Goal: Task Accomplishment & Management: Manage account settings

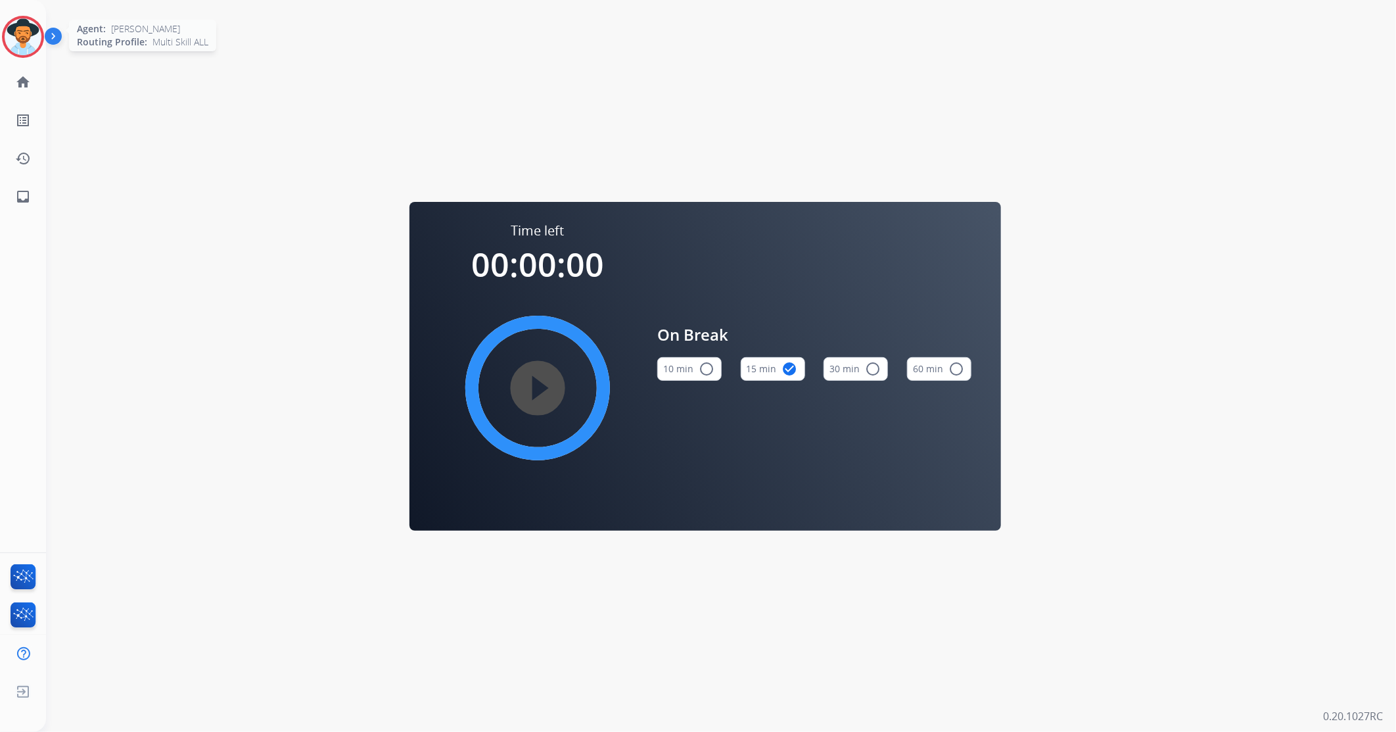
click at [18, 33] on img at bounding box center [23, 36] width 37 height 37
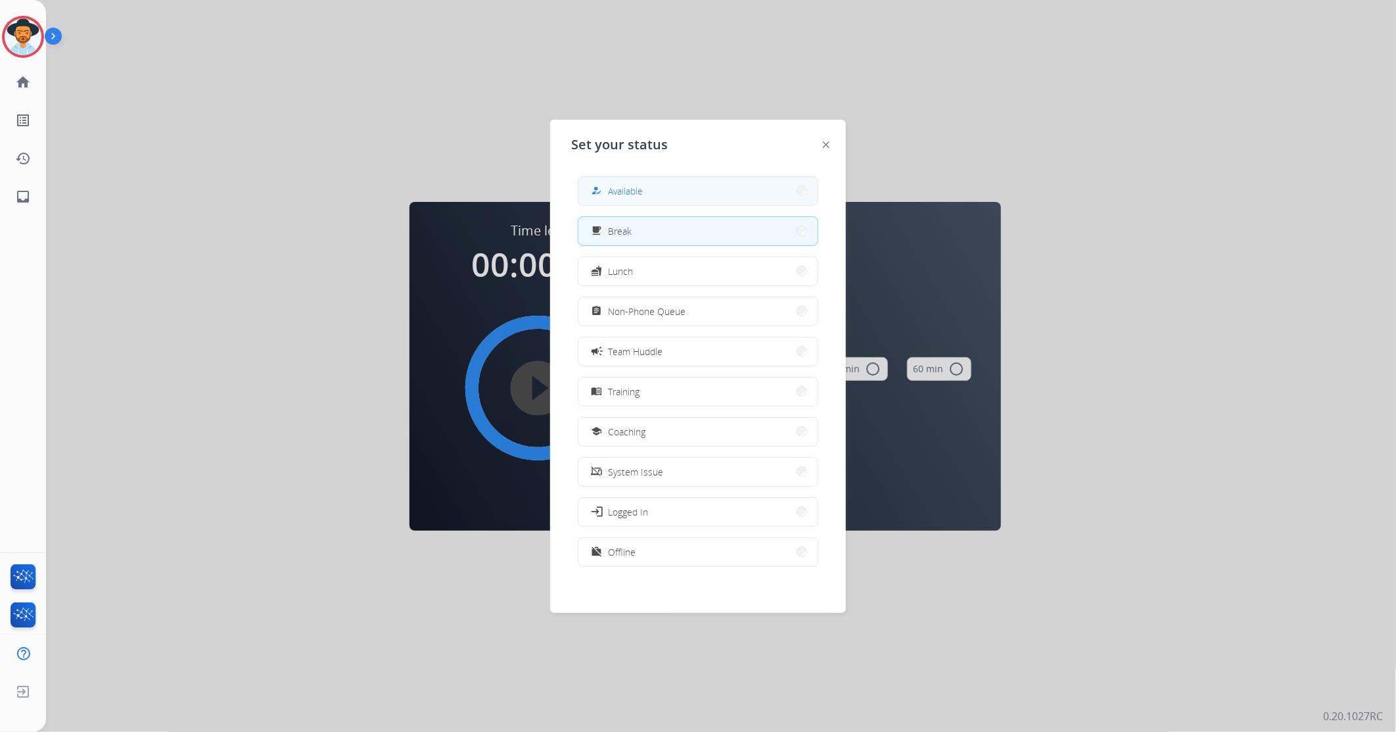
click at [728, 195] on button "how_to_reg Available" at bounding box center [697, 191] width 239 height 28
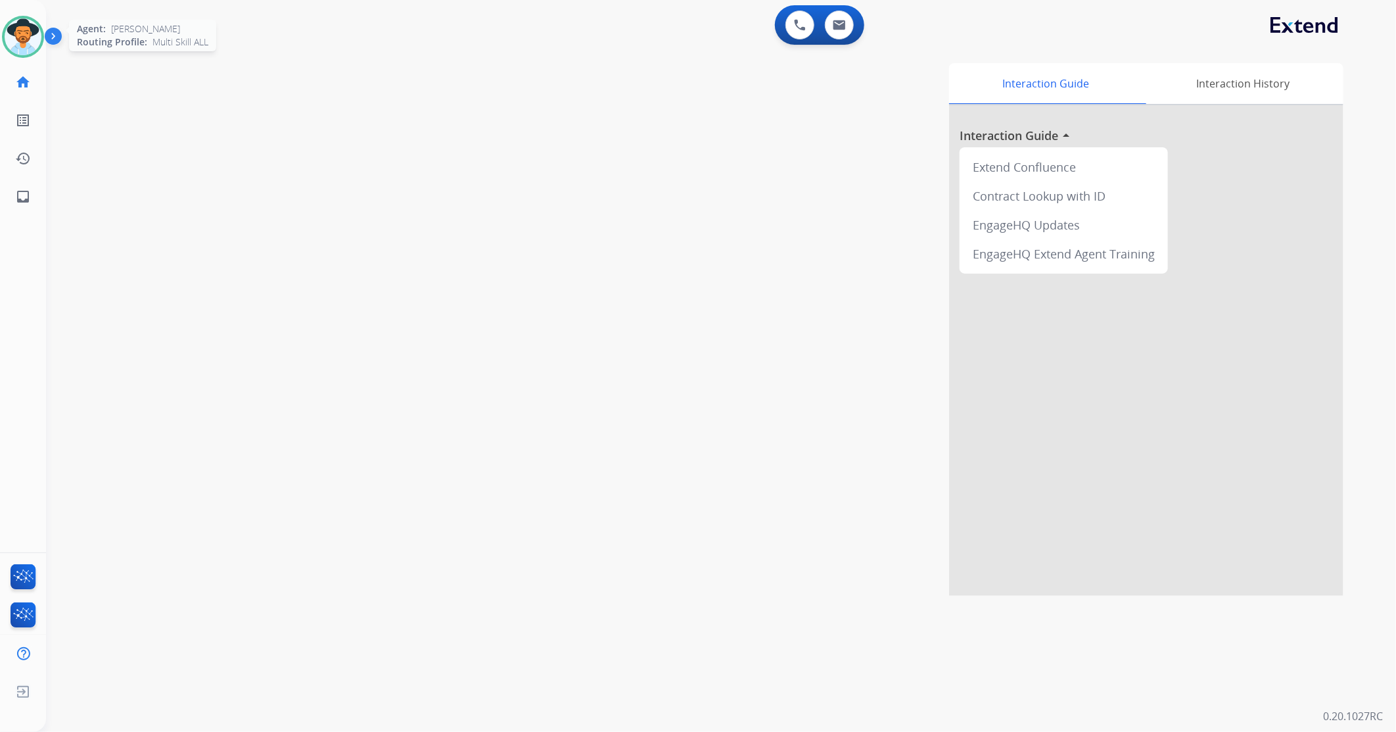
click at [22, 43] on img at bounding box center [23, 36] width 37 height 37
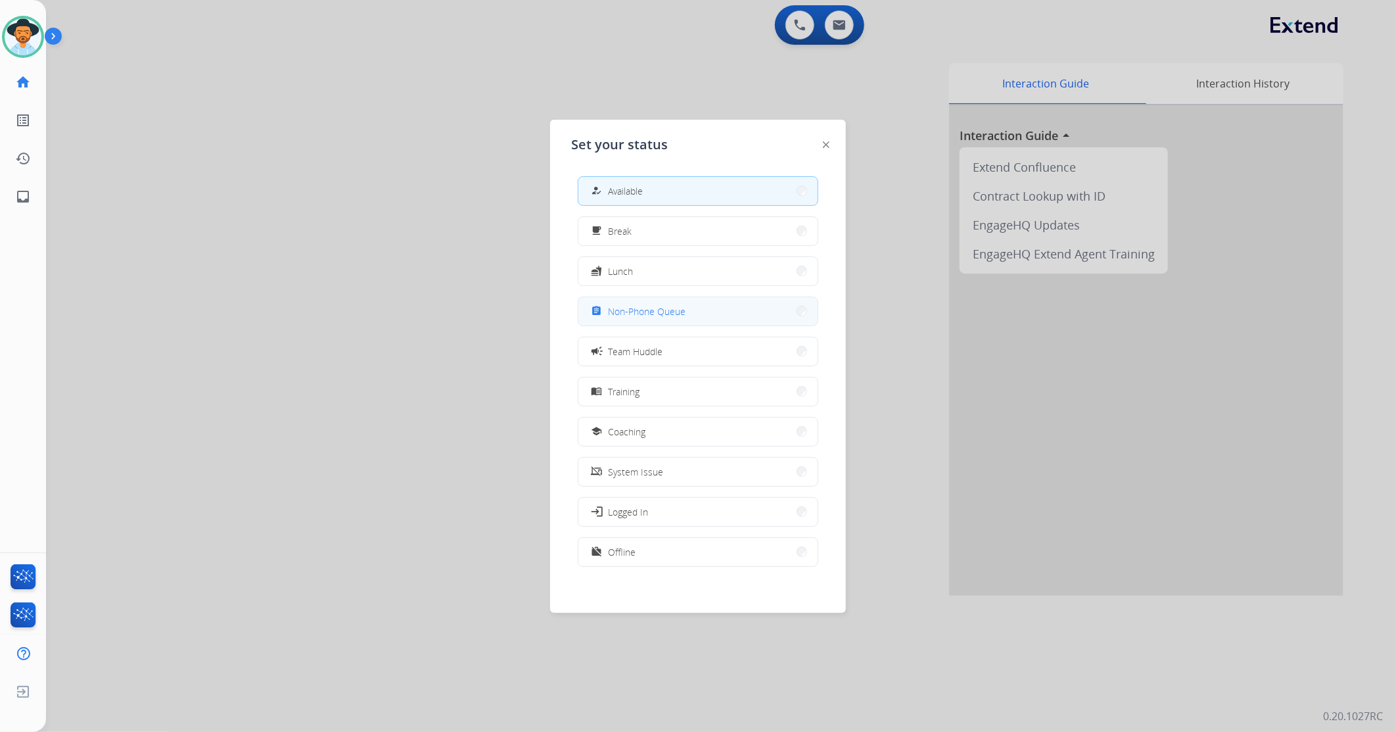
click at [636, 316] on span "Non-Phone Queue" at bounding box center [647, 311] width 78 height 14
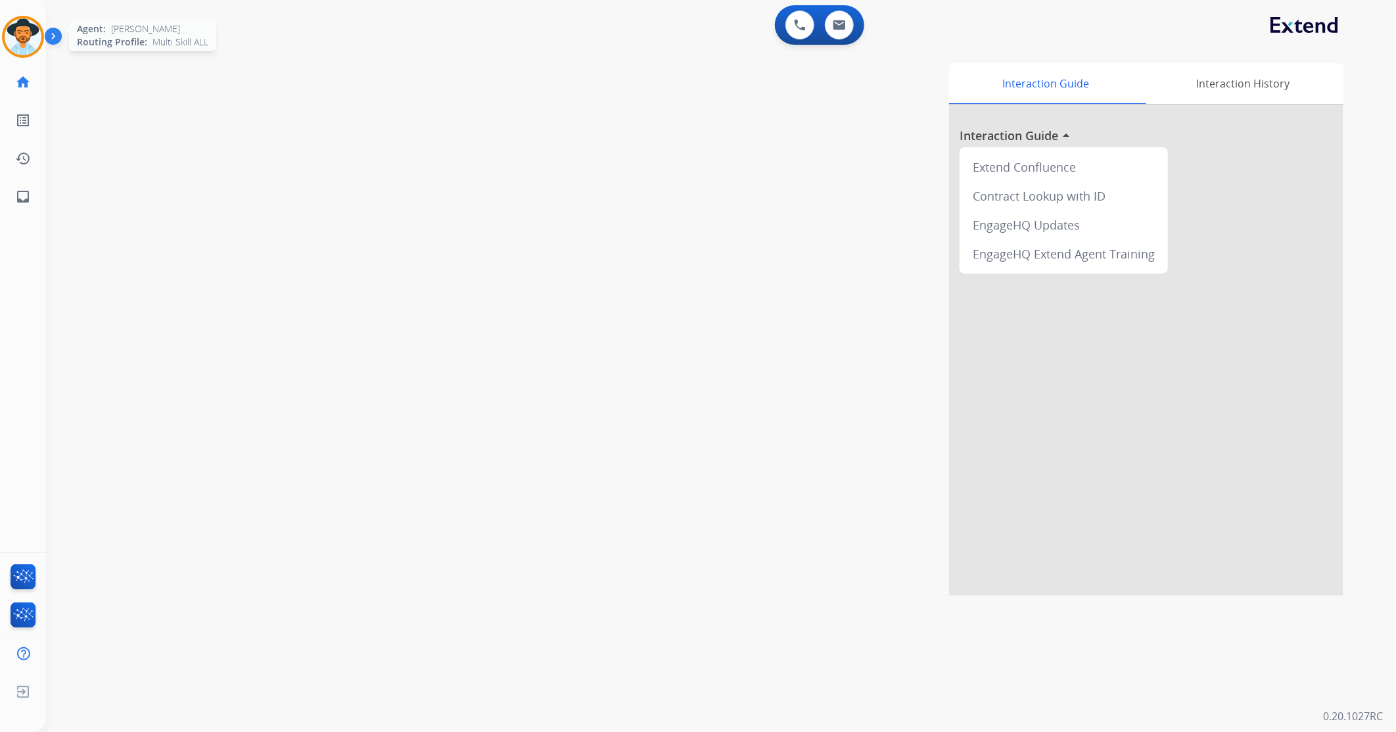
click at [30, 30] on img at bounding box center [23, 36] width 37 height 37
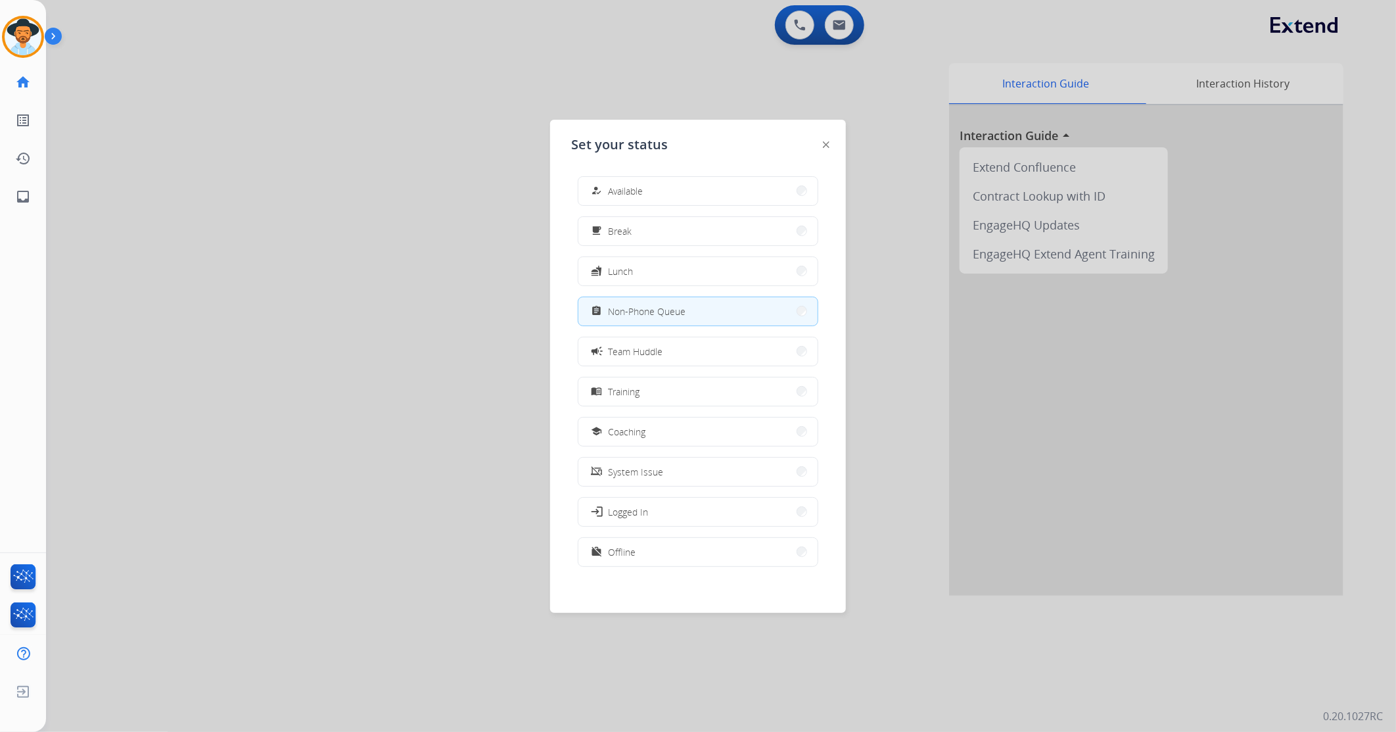
click at [222, 401] on div at bounding box center [698, 366] width 1396 height 732
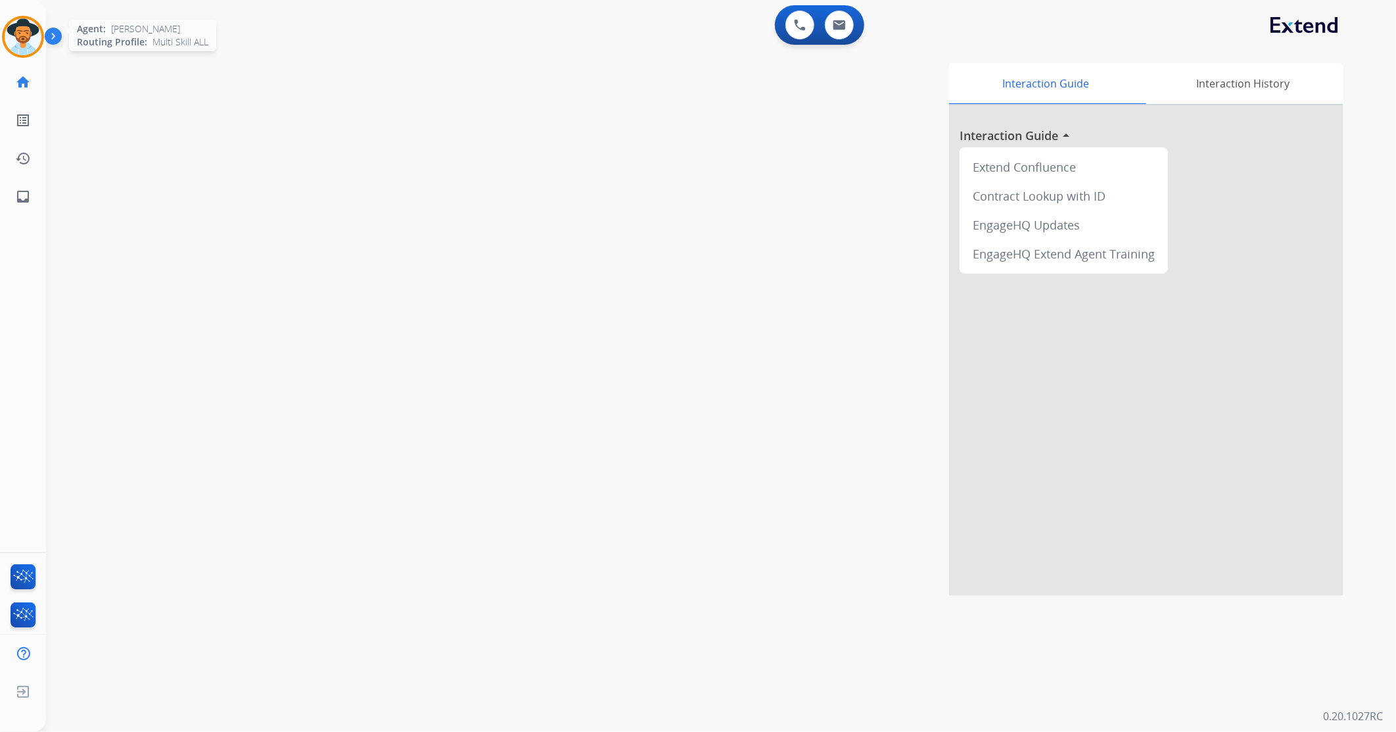
click at [30, 32] on img at bounding box center [23, 36] width 37 height 37
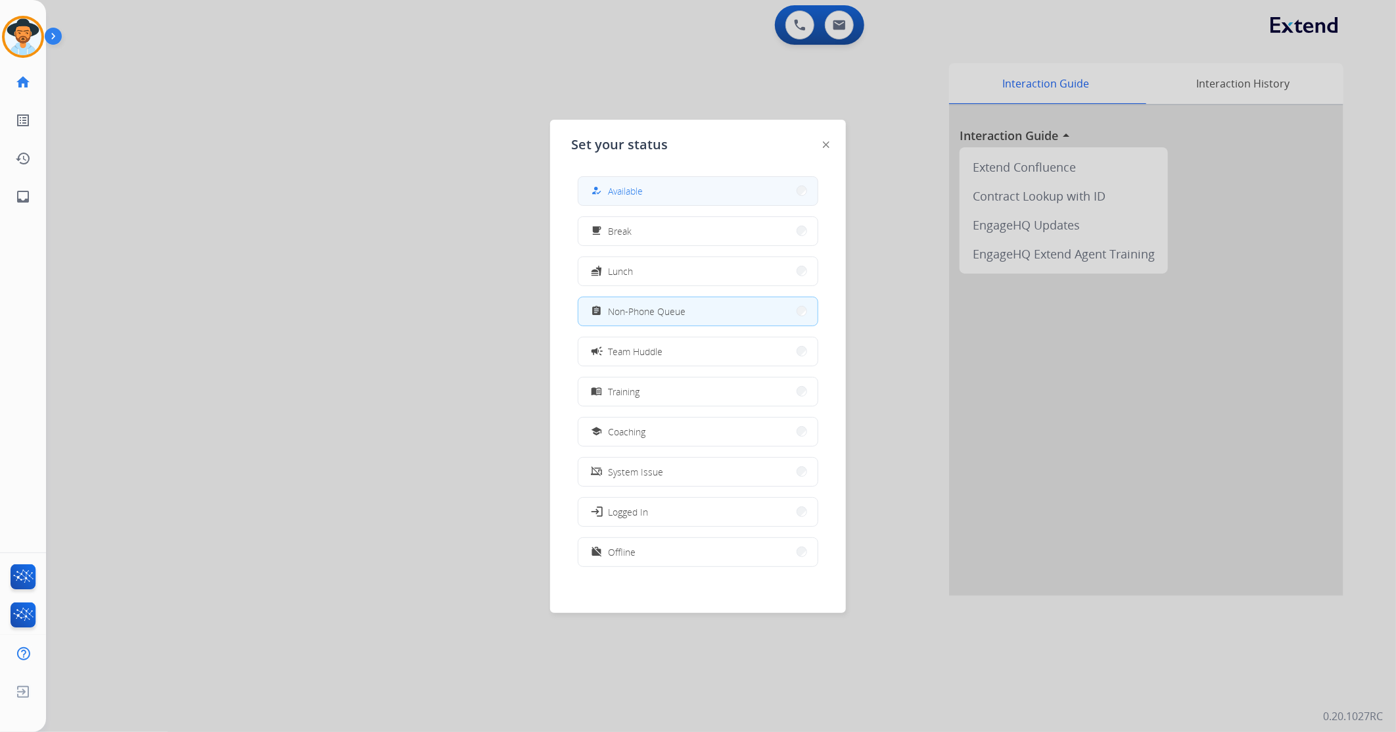
click at [628, 191] on span "Available" at bounding box center [625, 191] width 35 height 14
click at [628, 191] on div "Interaction Guide Interaction History Interaction Guide arrow_drop_up Extend Co…" at bounding box center [896, 329] width 896 height 532
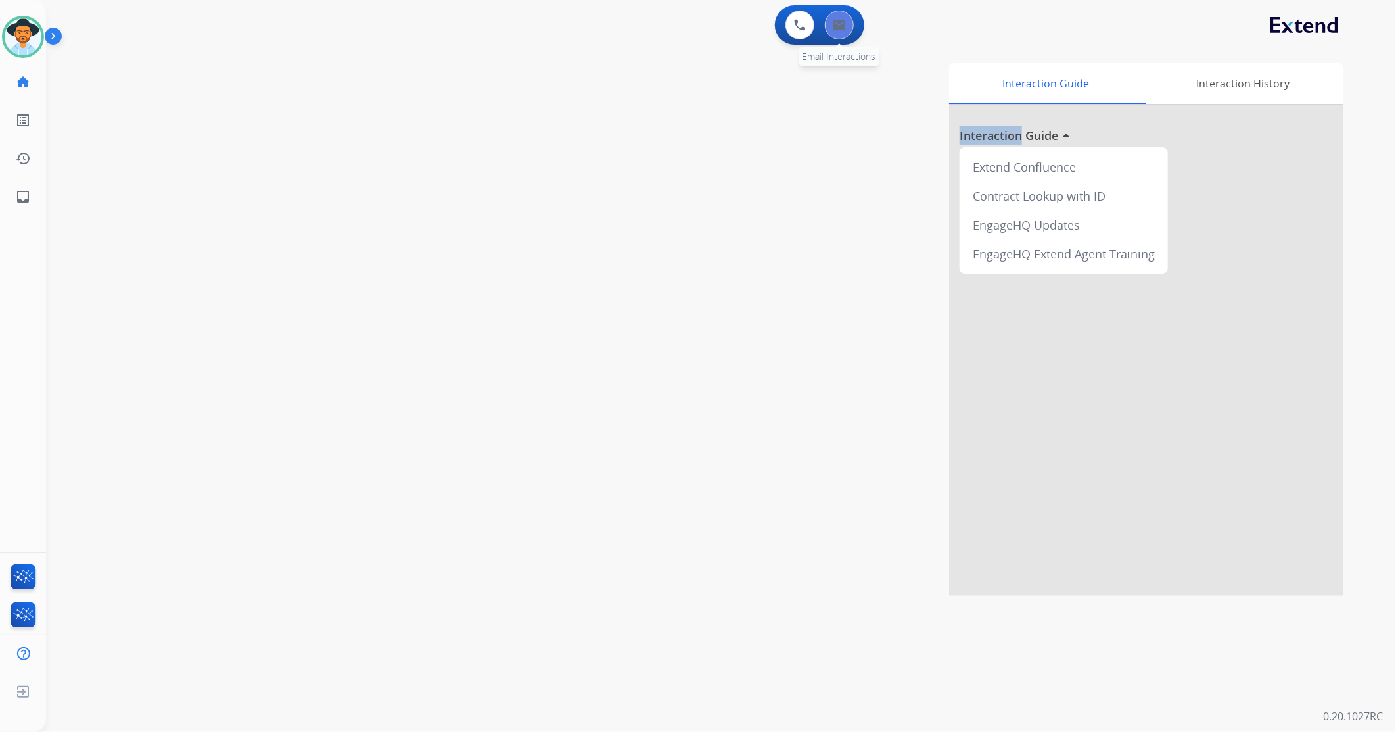
click at [840, 38] on button at bounding box center [839, 25] width 29 height 29
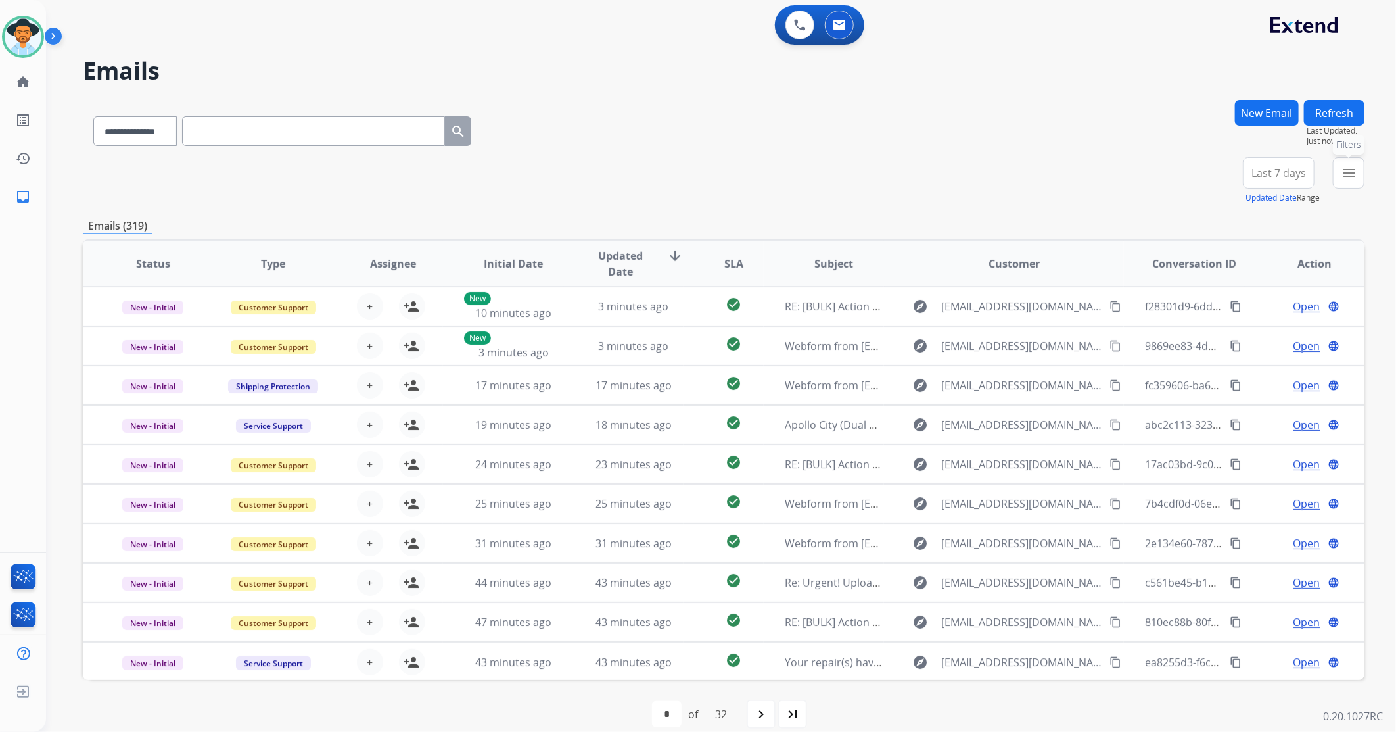
click at [1348, 175] on mat-icon "menu" at bounding box center [1349, 173] width 16 height 16
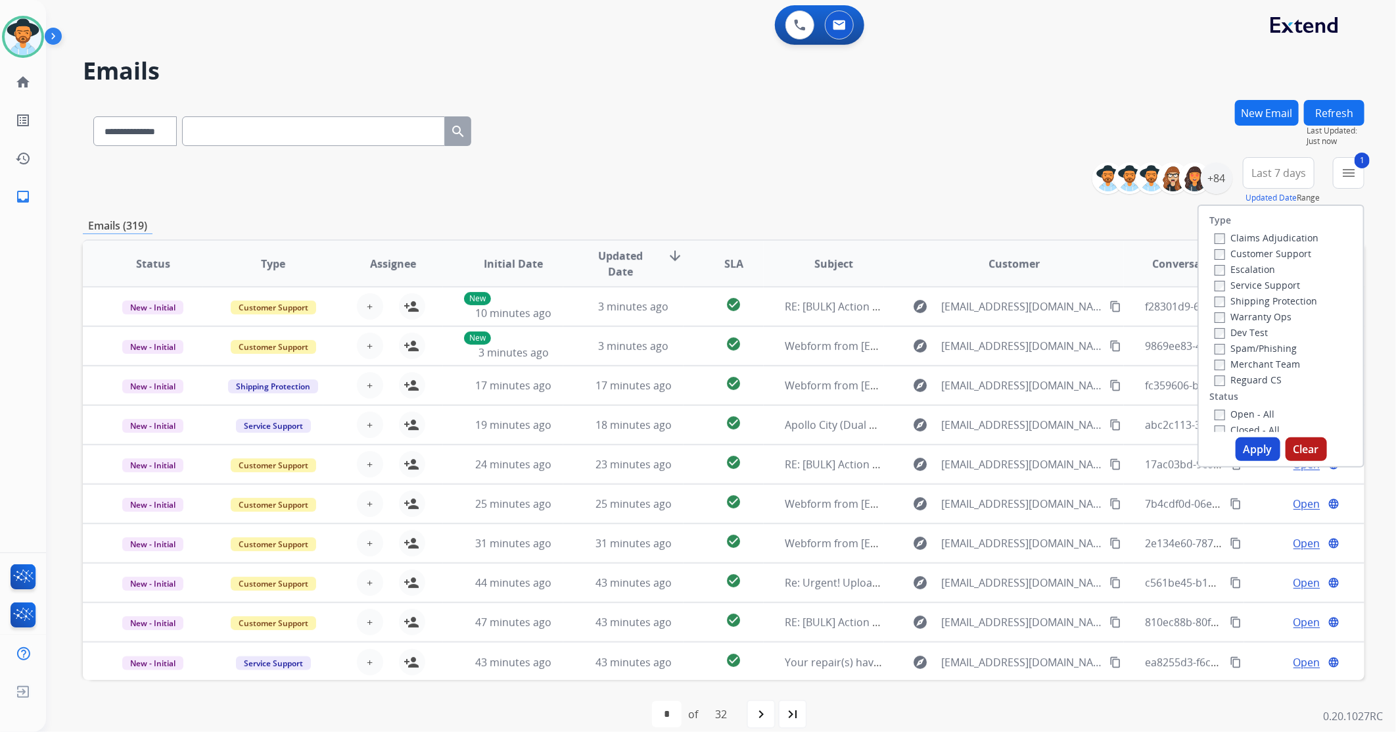
click at [1252, 450] on button "Apply" at bounding box center [1258, 449] width 45 height 24
click at [1252, 450] on div "**********" at bounding box center [705, 397] width 1319 height 701
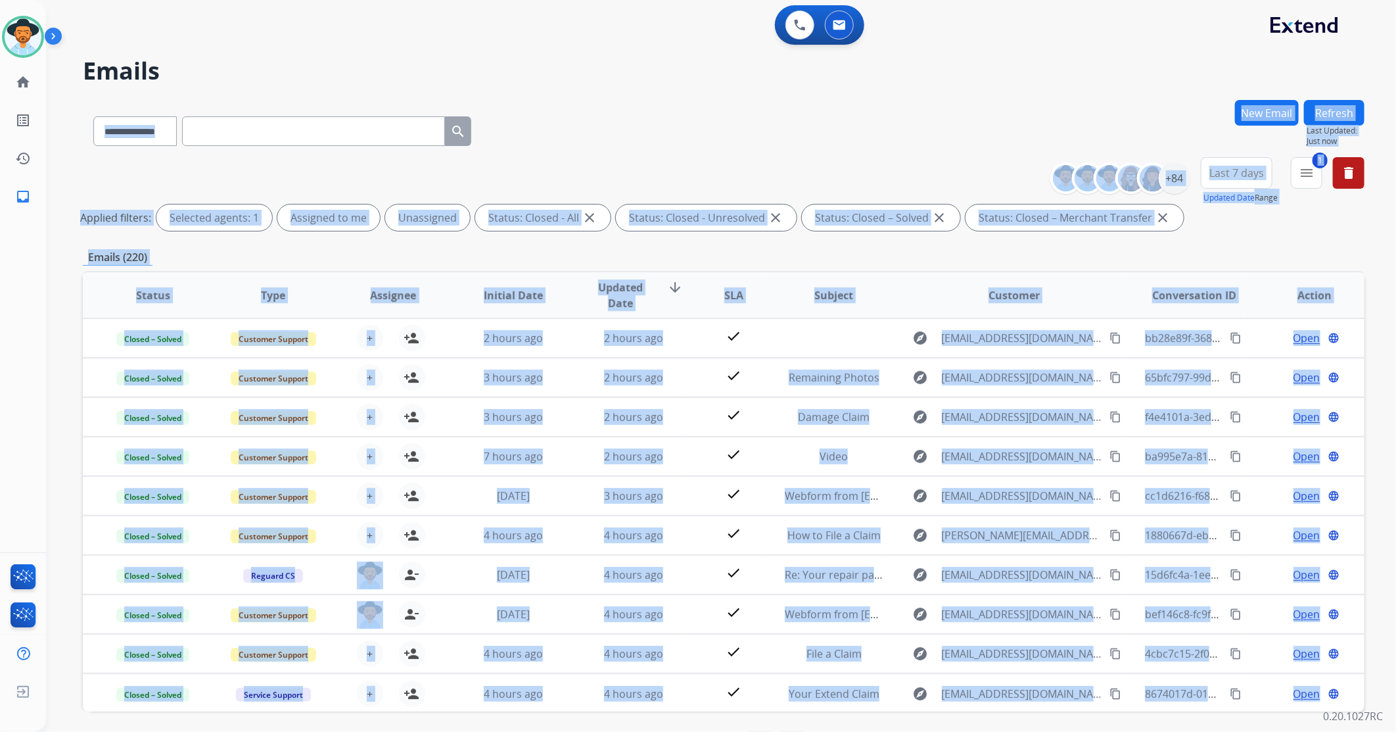
click at [941, 110] on div "**********" at bounding box center [724, 128] width 1282 height 57
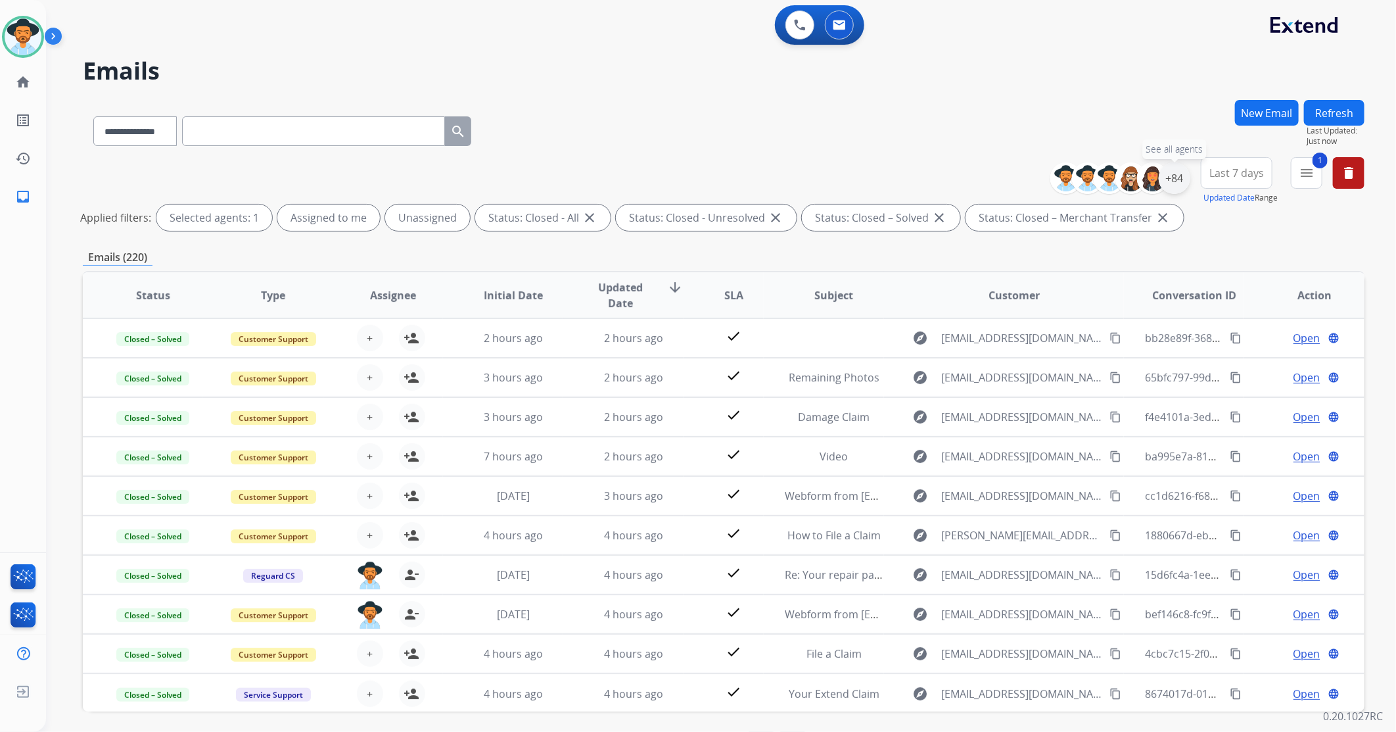
click at [1174, 172] on div "+84" at bounding box center [1175, 178] width 32 height 32
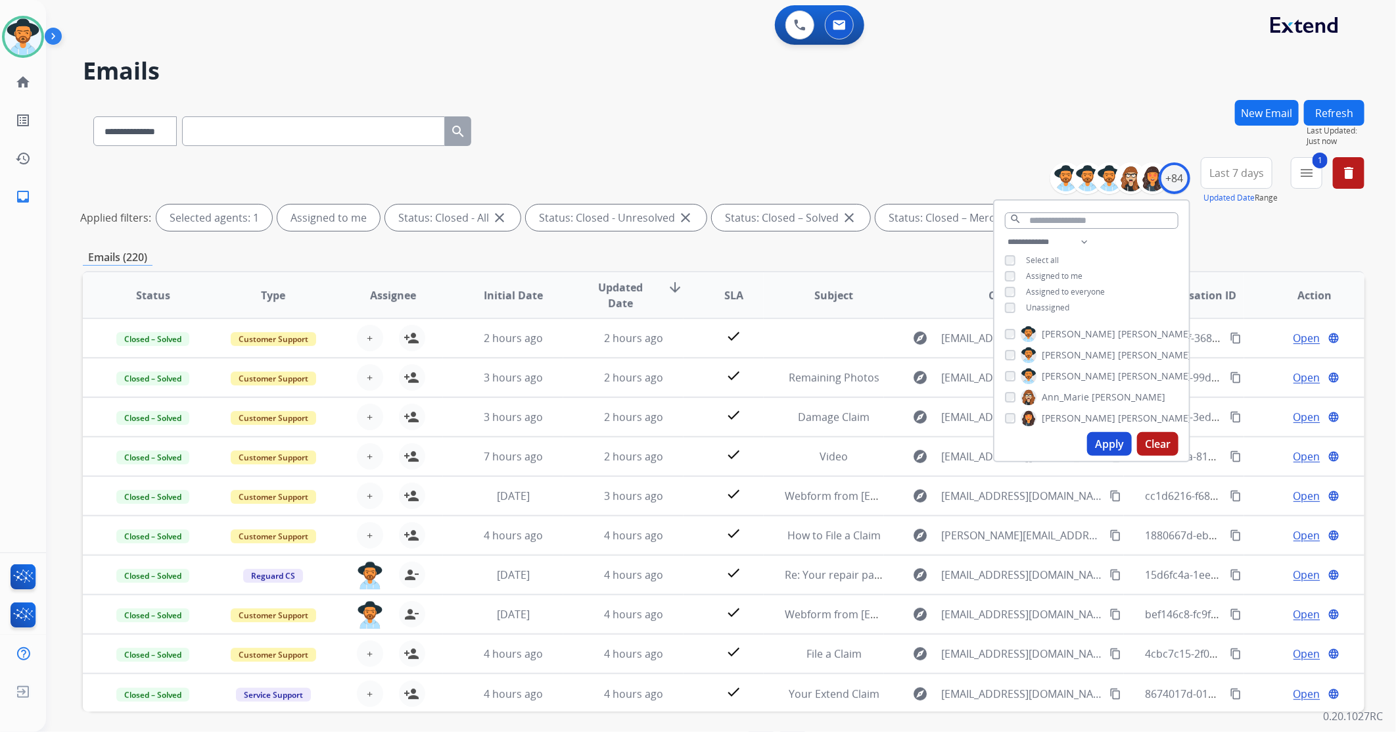
click at [1100, 445] on button "Apply" at bounding box center [1109, 444] width 45 height 24
click at [1100, 445] on div "**********" at bounding box center [705, 413] width 1319 height 732
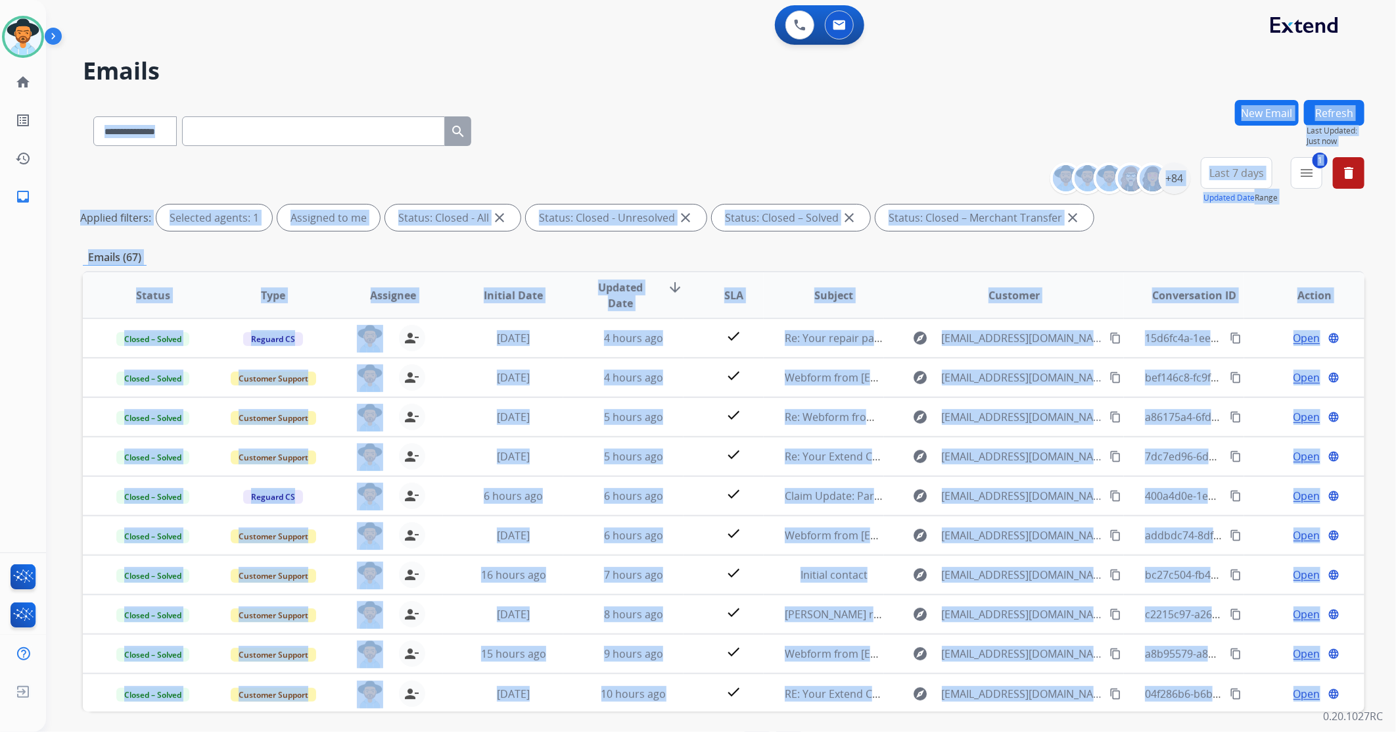
click at [832, 106] on div "**********" at bounding box center [724, 128] width 1282 height 57
click at [834, 106] on div "**********" at bounding box center [724, 128] width 1282 height 57
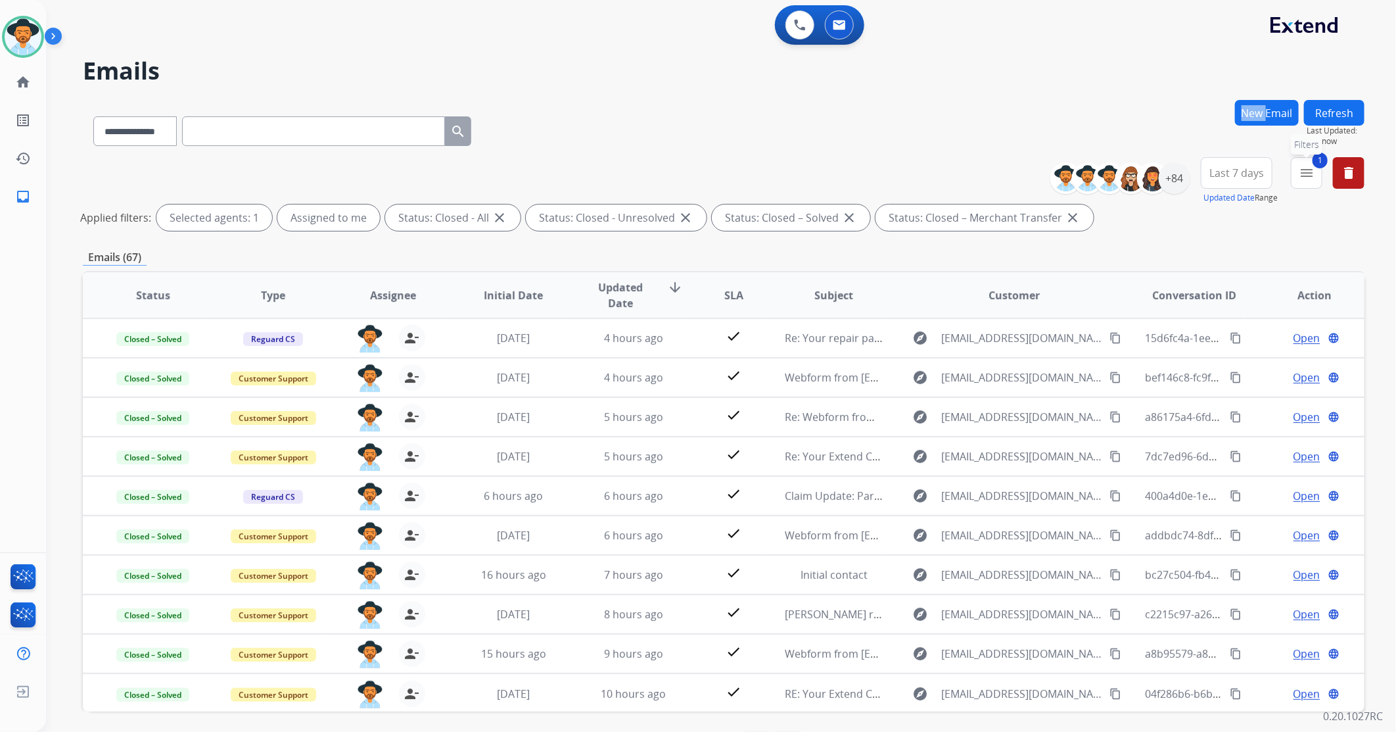
drag, startPoint x: 1316, startPoint y: 179, endPoint x: 1305, endPoint y: 206, distance: 29.2
click at [1315, 179] on button "1 menu Filters" at bounding box center [1307, 173] width 32 height 32
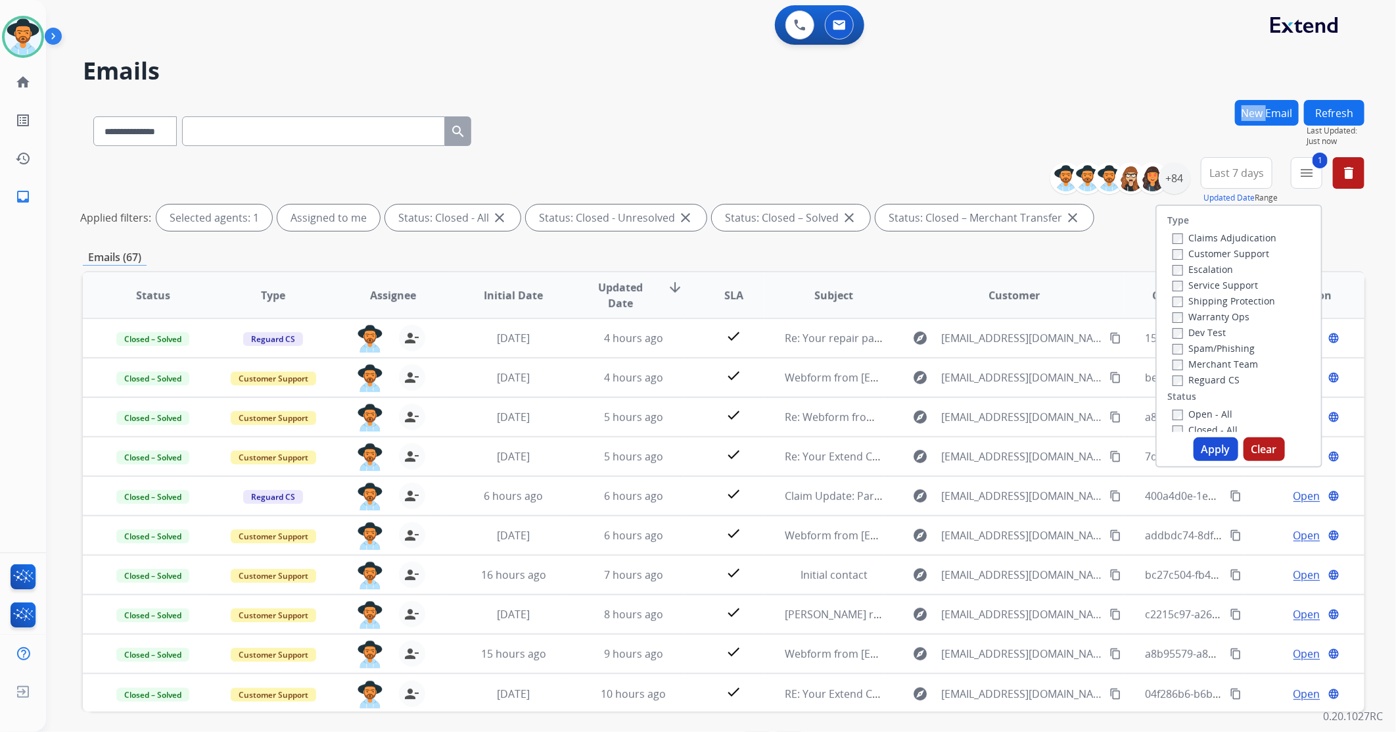
click at [1204, 454] on button "Apply" at bounding box center [1216, 449] width 45 height 24
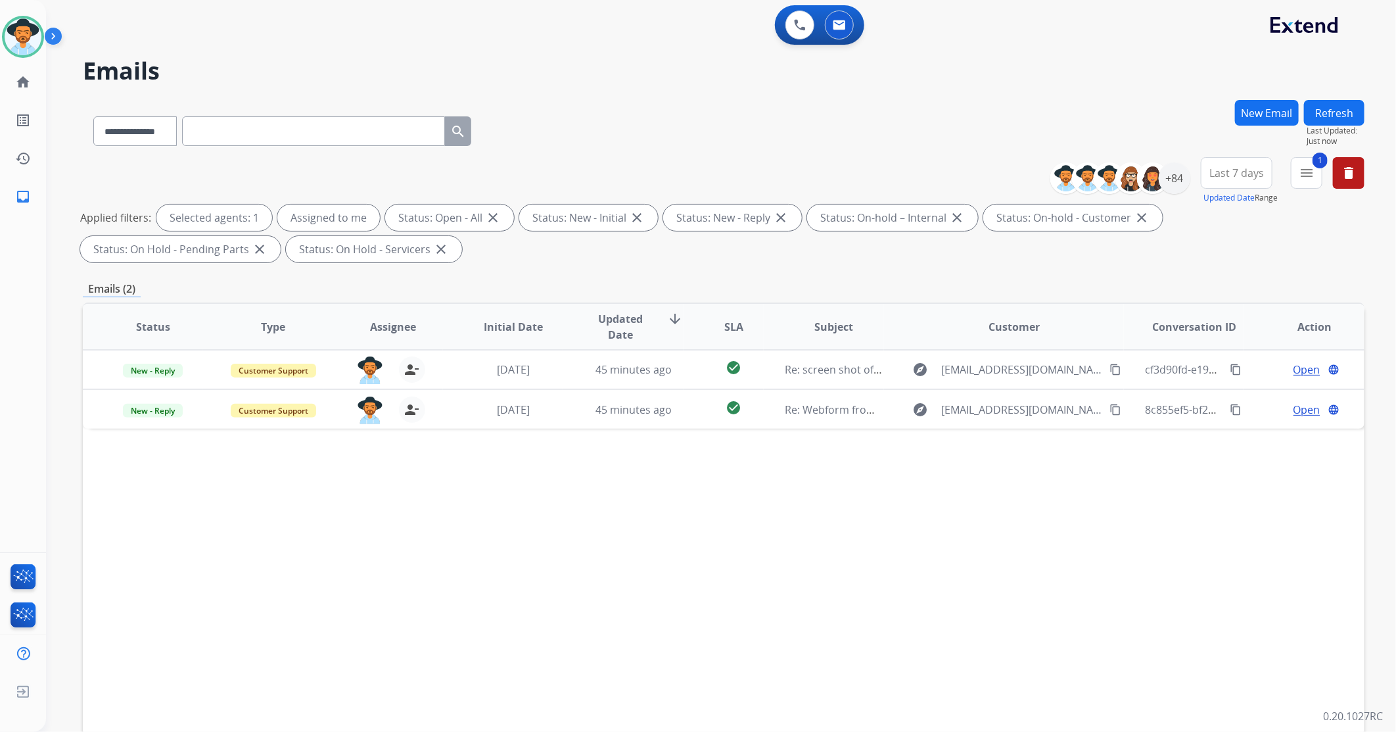
drag, startPoint x: 873, startPoint y: 594, endPoint x: 847, endPoint y: 580, distance: 29.7
click at [870, 594] on div "Status Type Assignee Initial Date Updated Date arrow_downward SLA Subject Custo…" at bounding box center [724, 522] width 1282 height 440
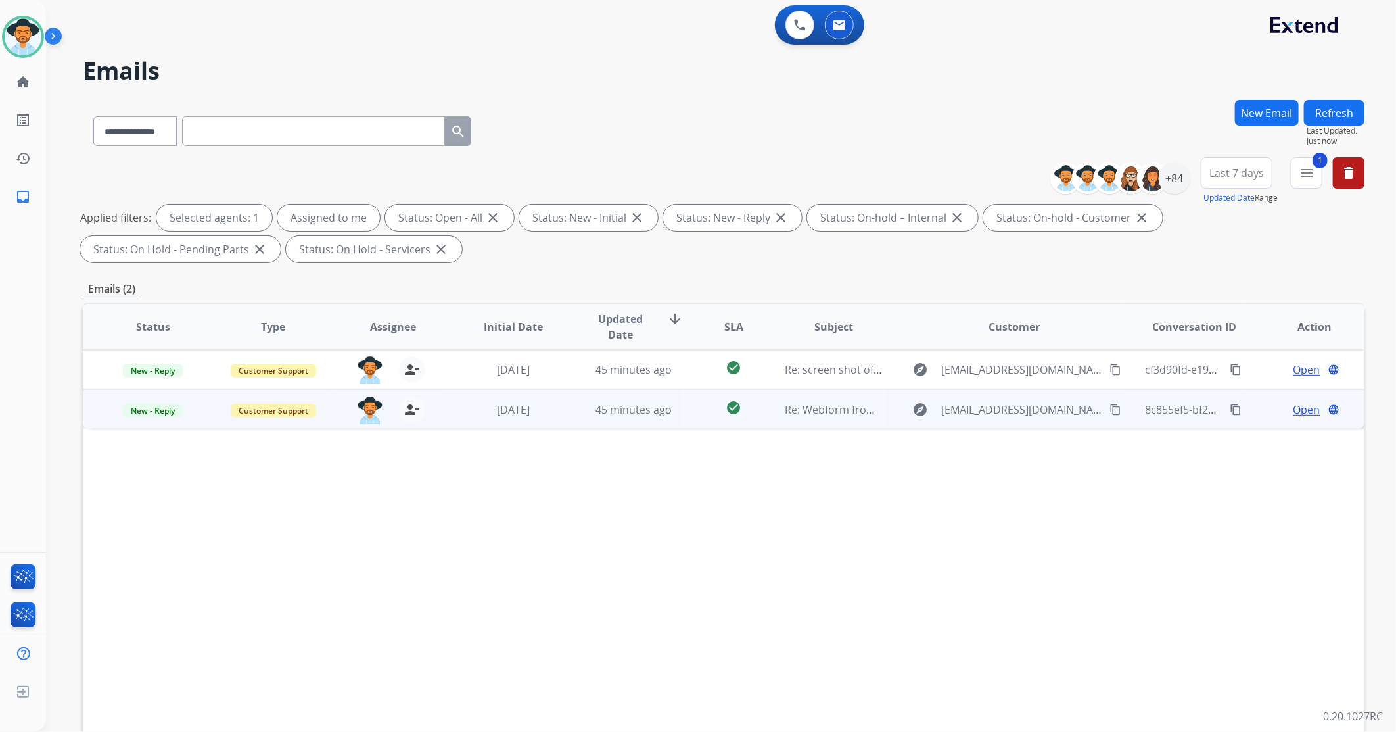
click at [563, 418] on td "45 minutes ago" at bounding box center [623, 408] width 120 height 39
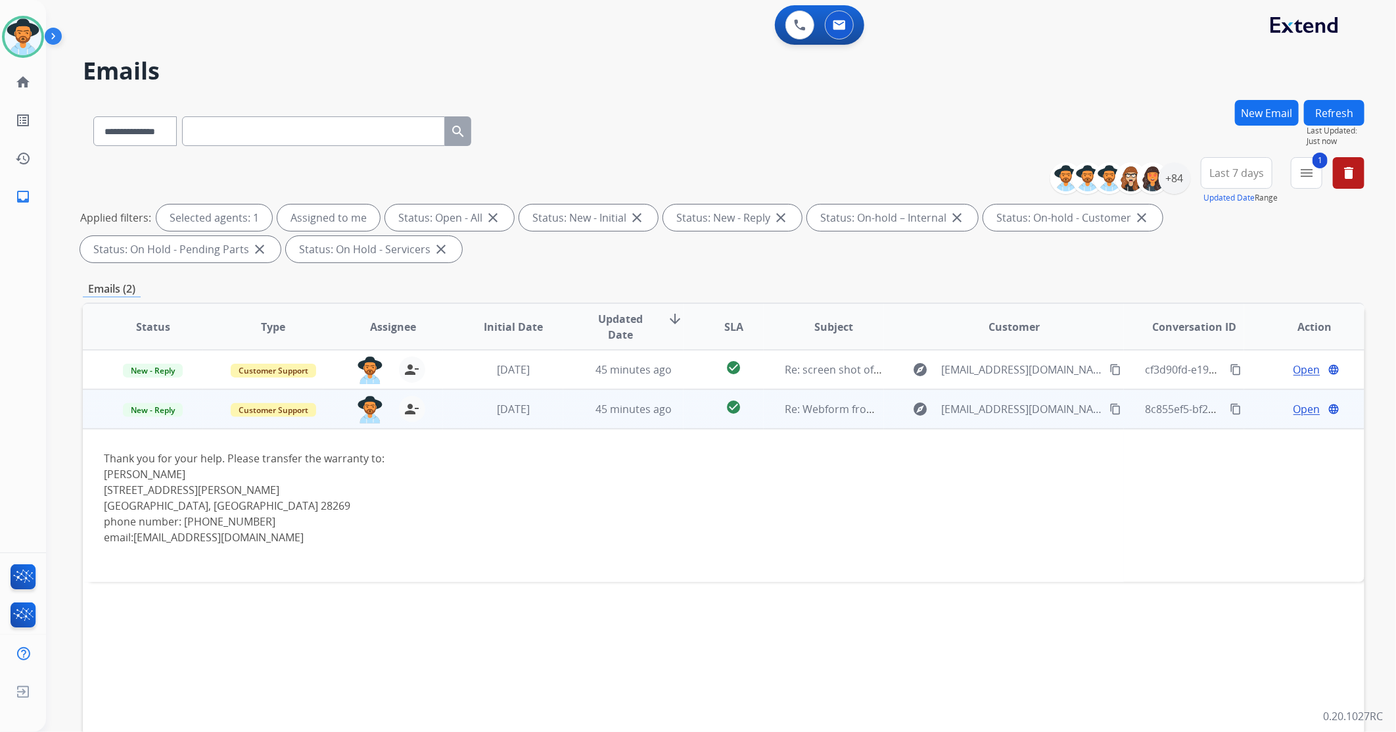
click at [1294, 411] on span "Open" at bounding box center [1307, 409] width 27 height 16
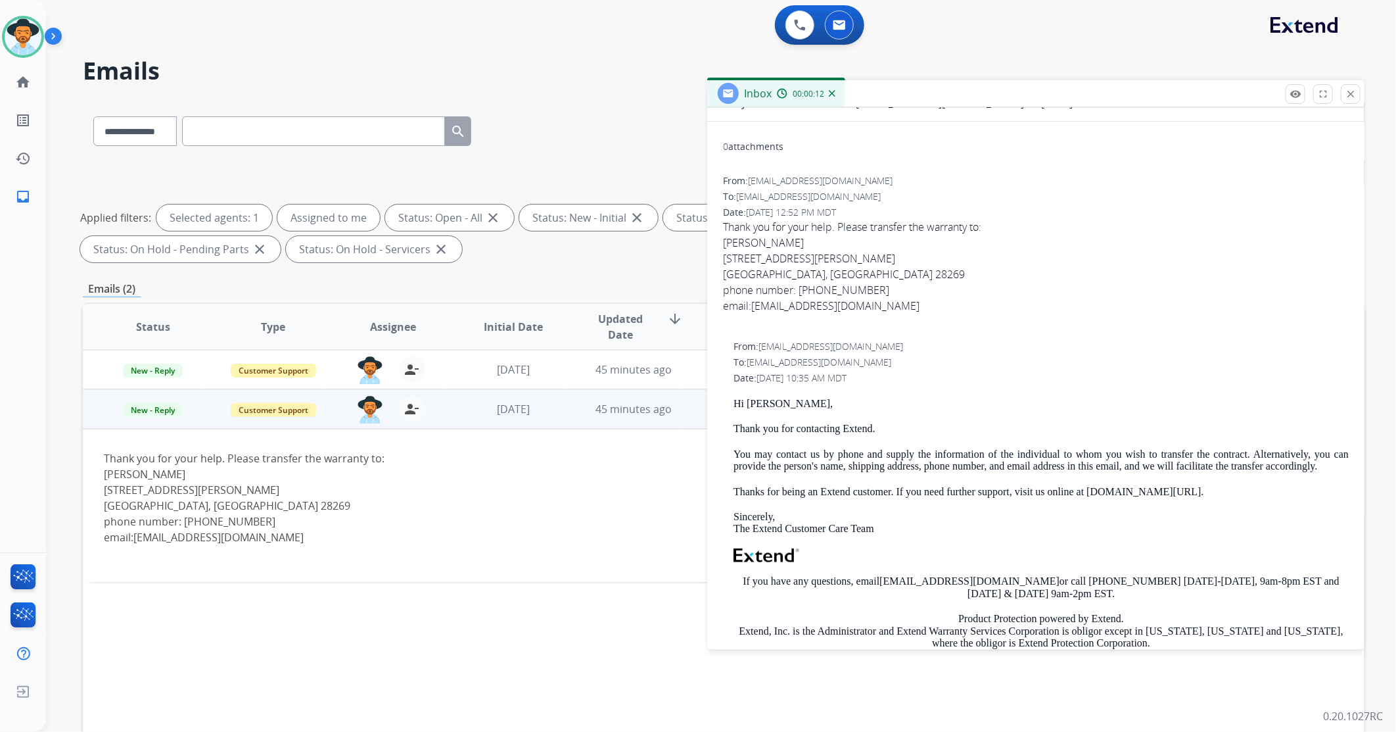
scroll to position [146, 0]
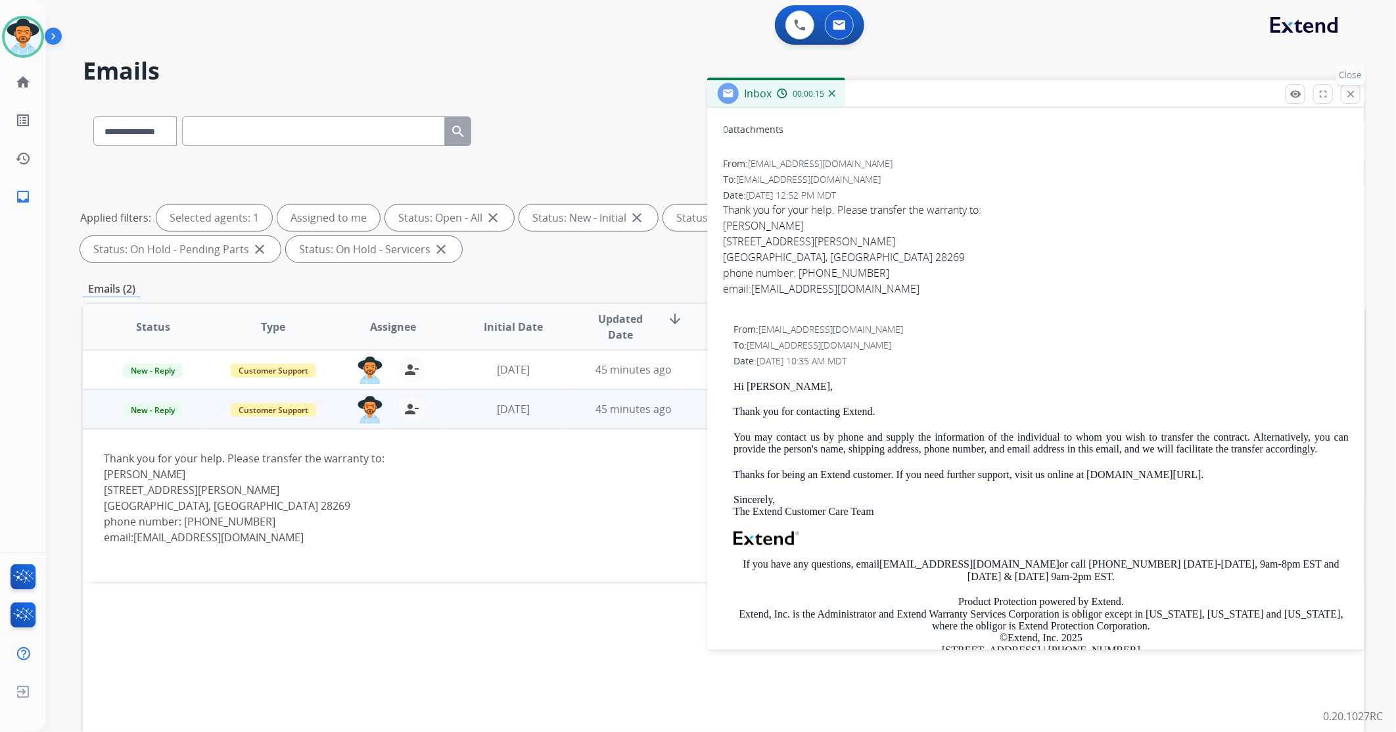
click at [1352, 97] on mat-icon "close" at bounding box center [1351, 94] width 12 height 12
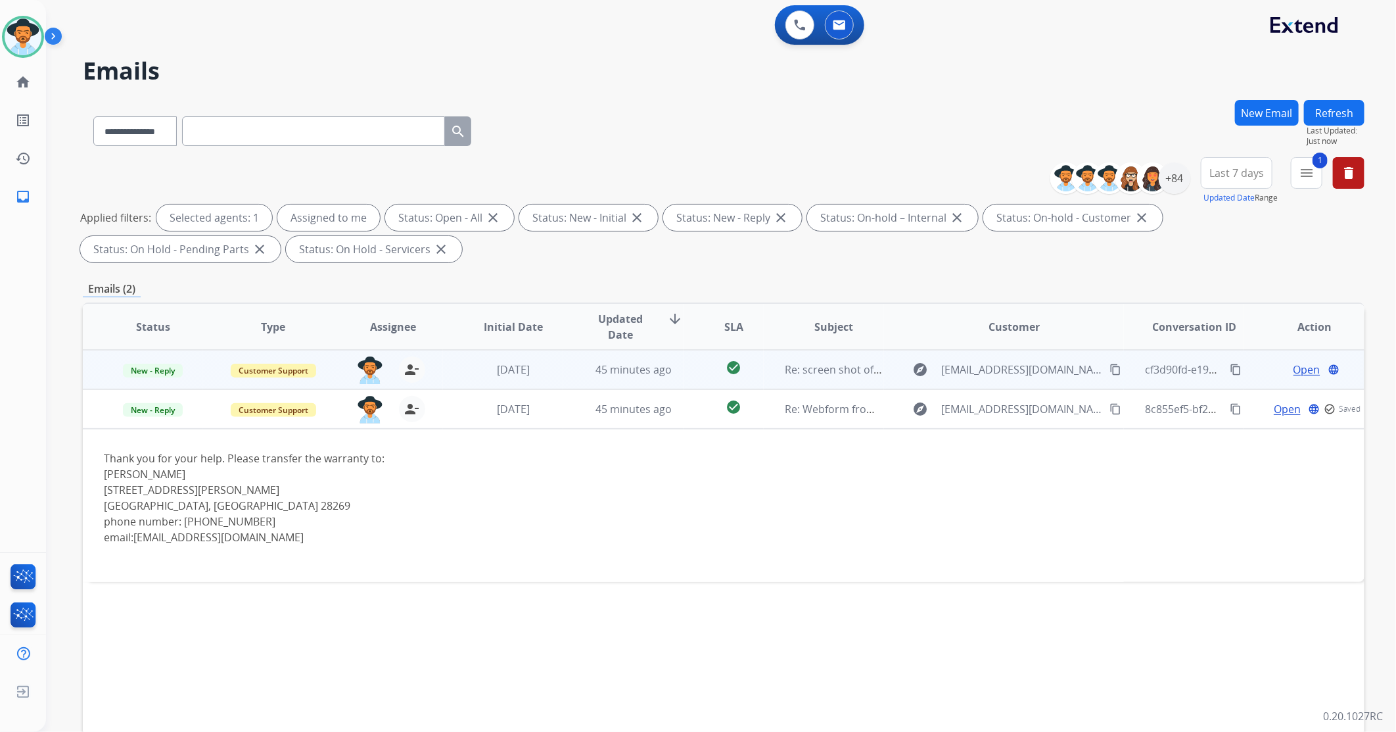
click at [452, 377] on td "[DATE]" at bounding box center [503, 369] width 120 height 39
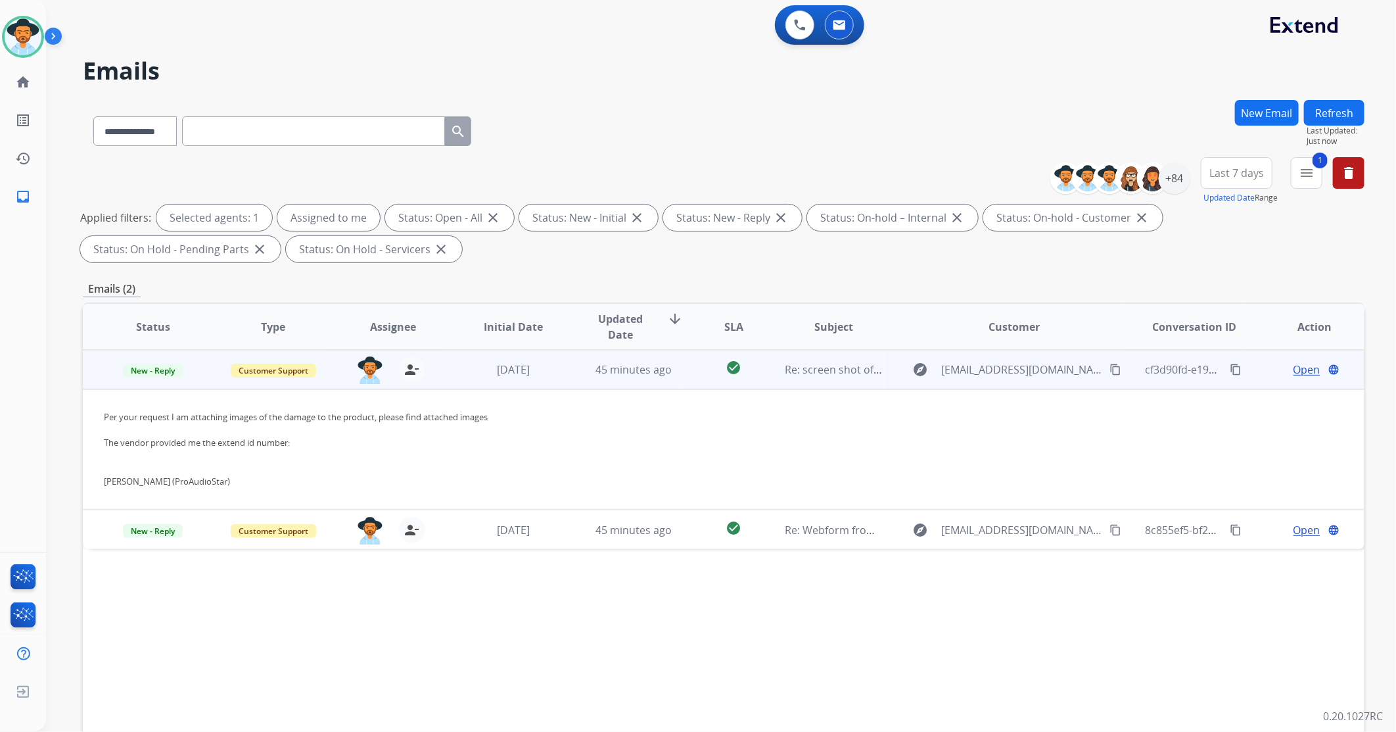
click at [1294, 371] on span "Open" at bounding box center [1307, 370] width 27 height 16
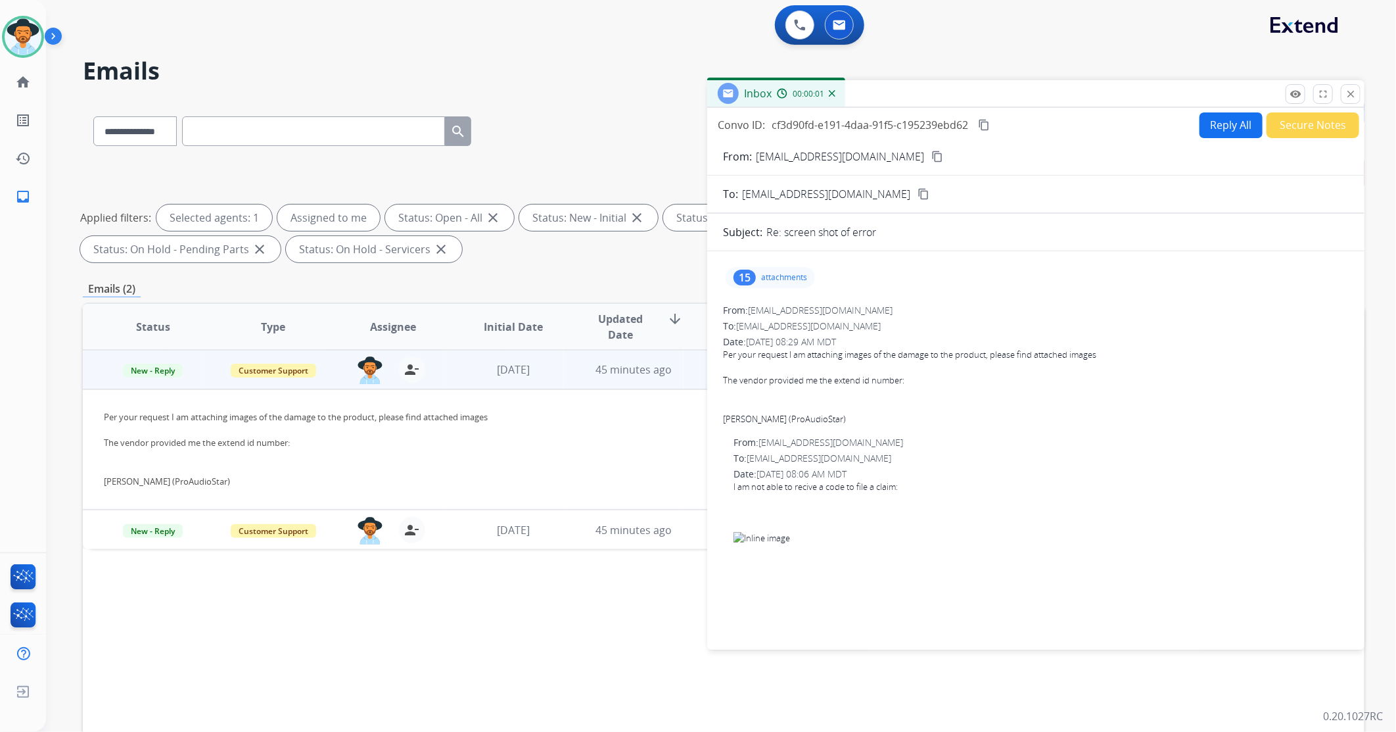
click at [771, 272] on p "attachments" at bounding box center [784, 277] width 46 height 11
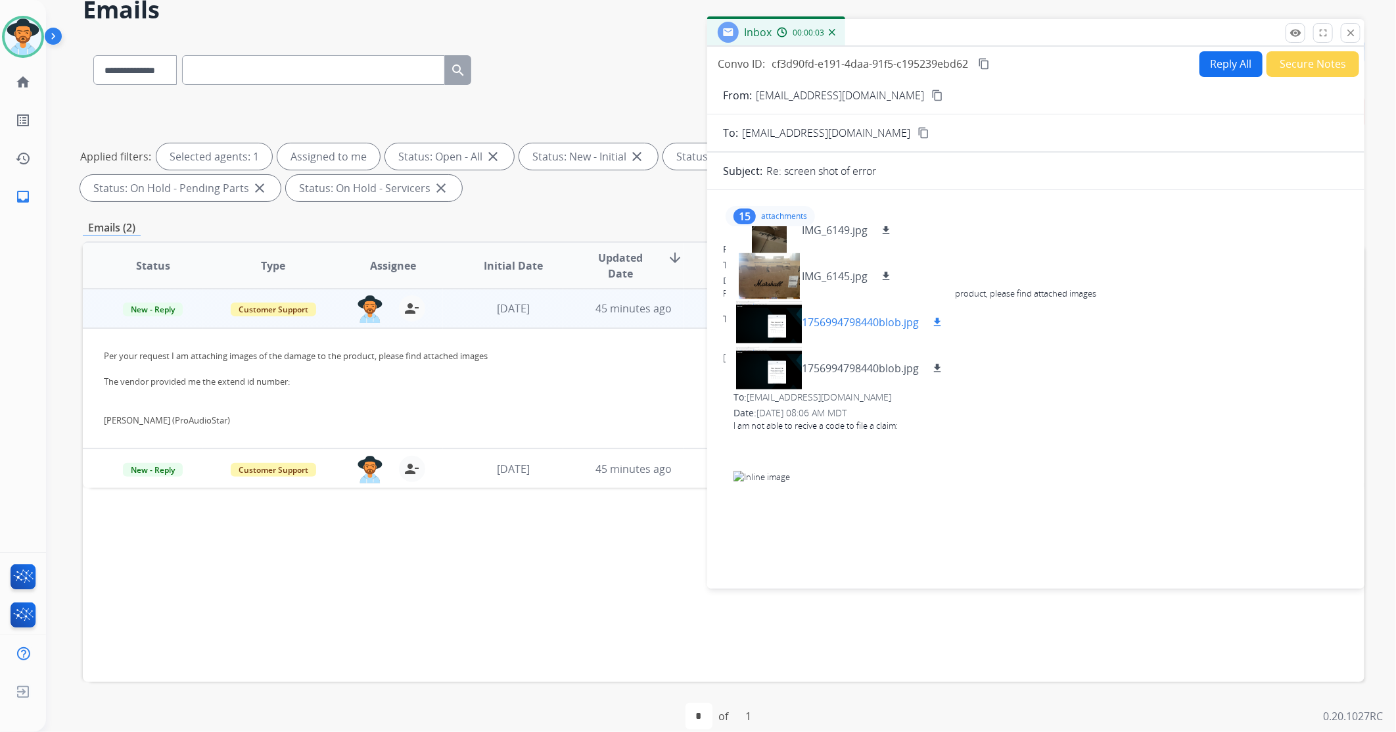
scroll to position [80, 0]
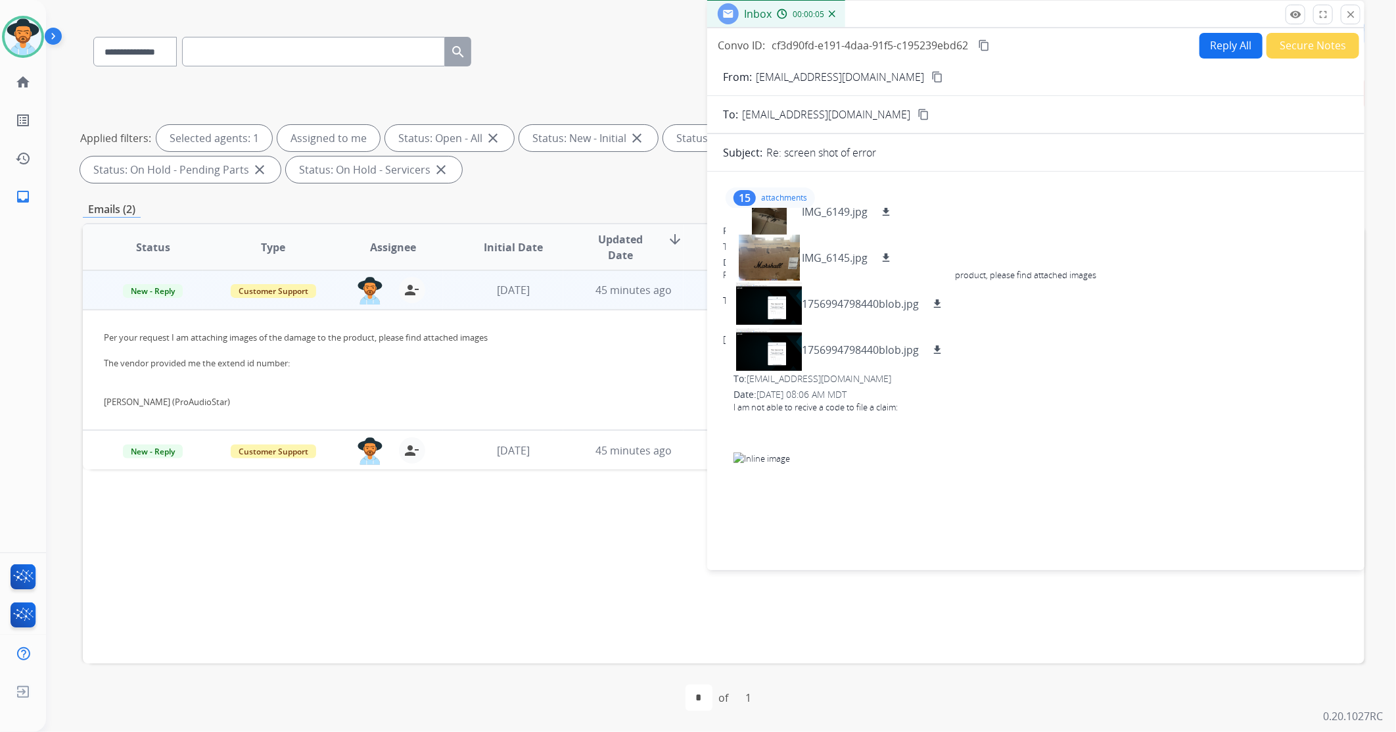
click at [793, 197] on p "attachments" at bounding box center [784, 198] width 46 height 11
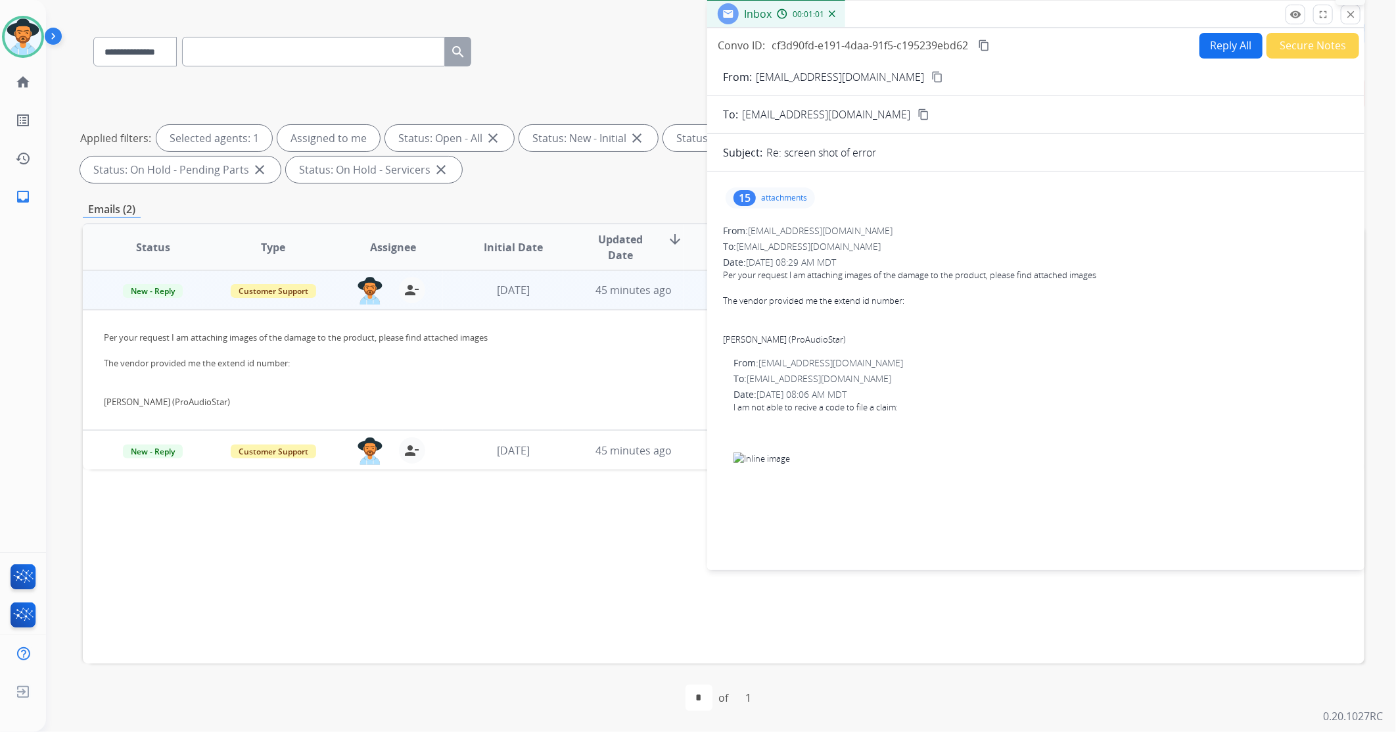
click at [1348, 16] on mat-icon "close" at bounding box center [1351, 15] width 12 height 12
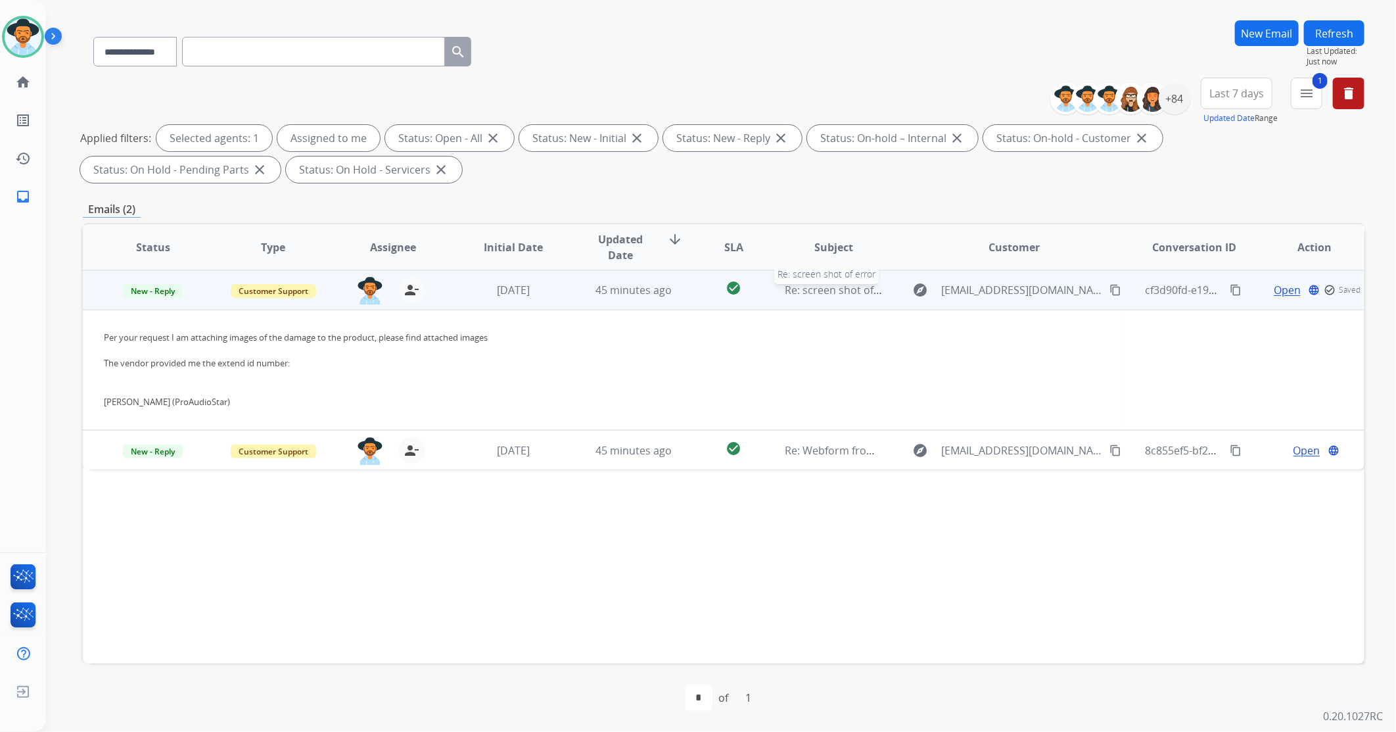
click at [811, 292] on span "Re: screen shot of error" at bounding box center [844, 290] width 118 height 14
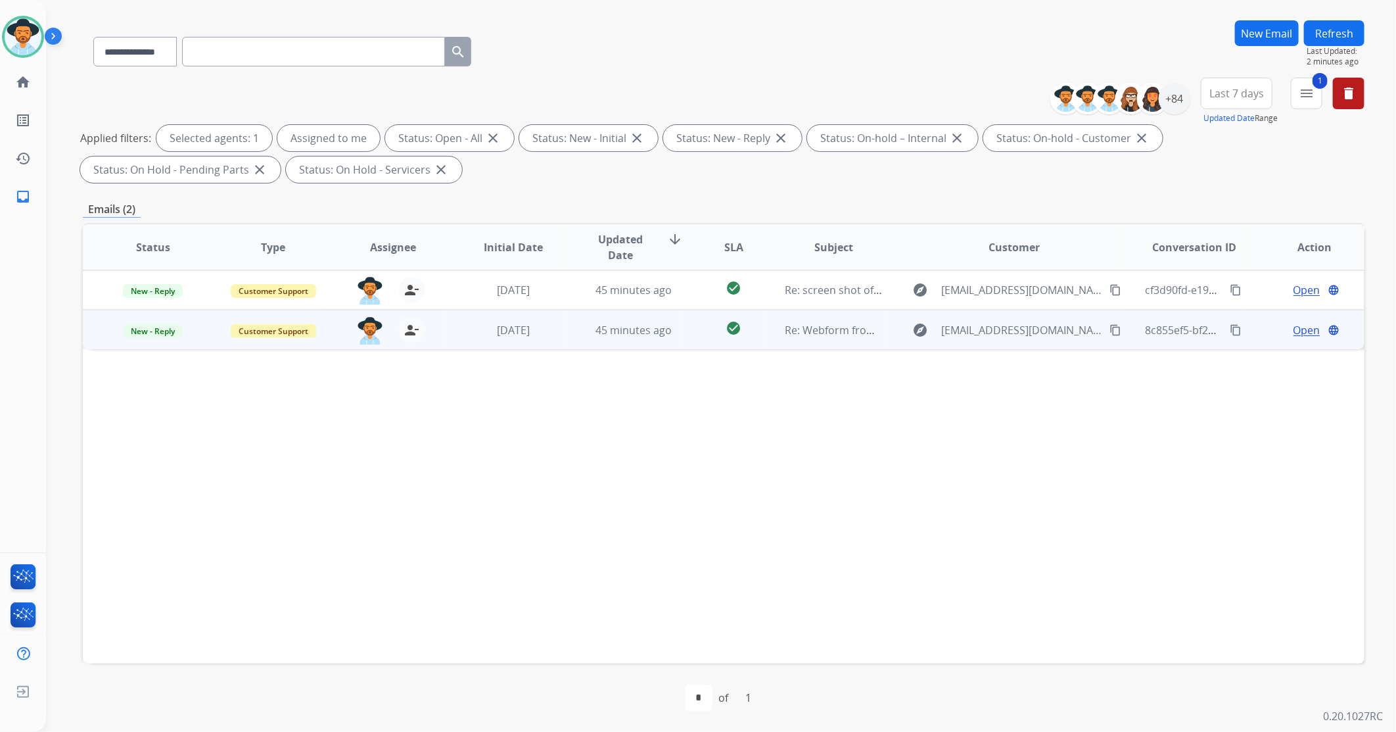
click at [824, 338] on td "Re: Webform from [EMAIL_ADDRESS][DOMAIN_NAME] on [DATE]" at bounding box center [824, 329] width 120 height 39
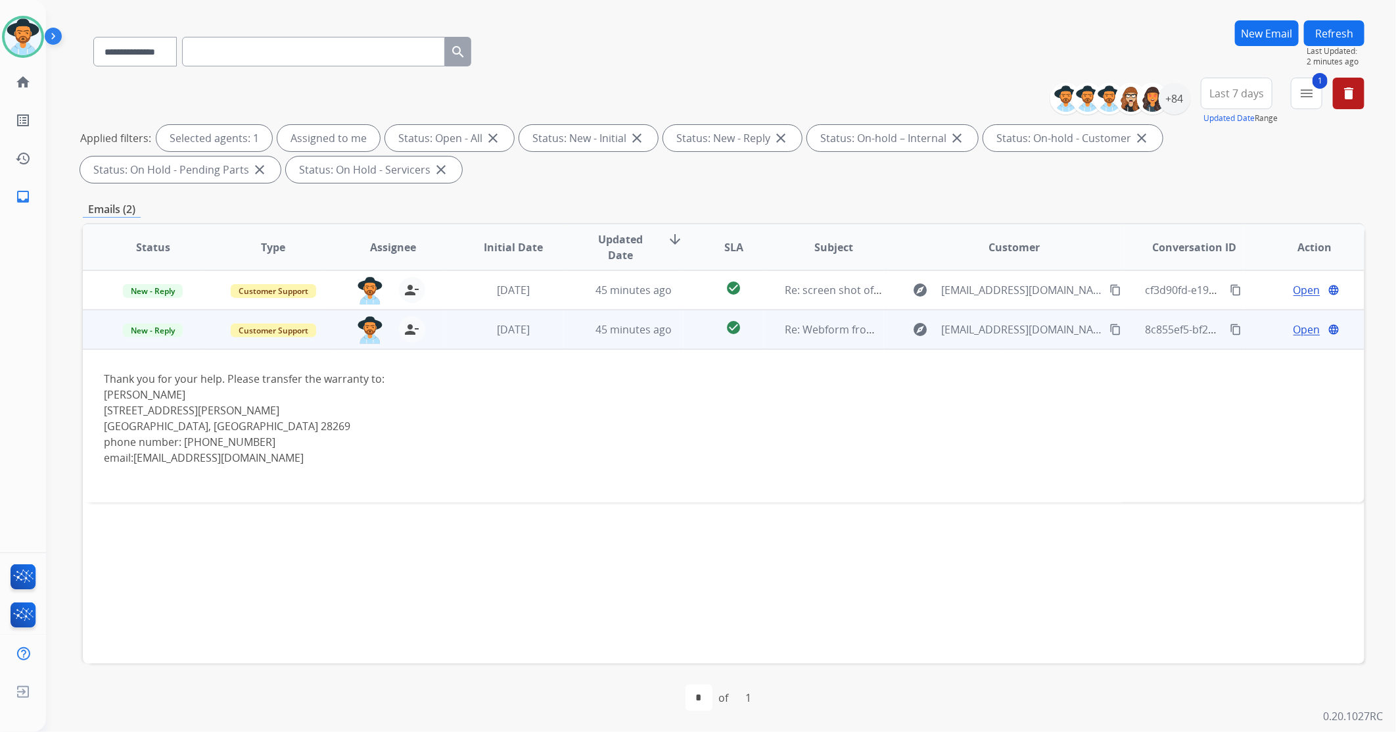
click at [1298, 330] on span "Open" at bounding box center [1307, 329] width 27 height 16
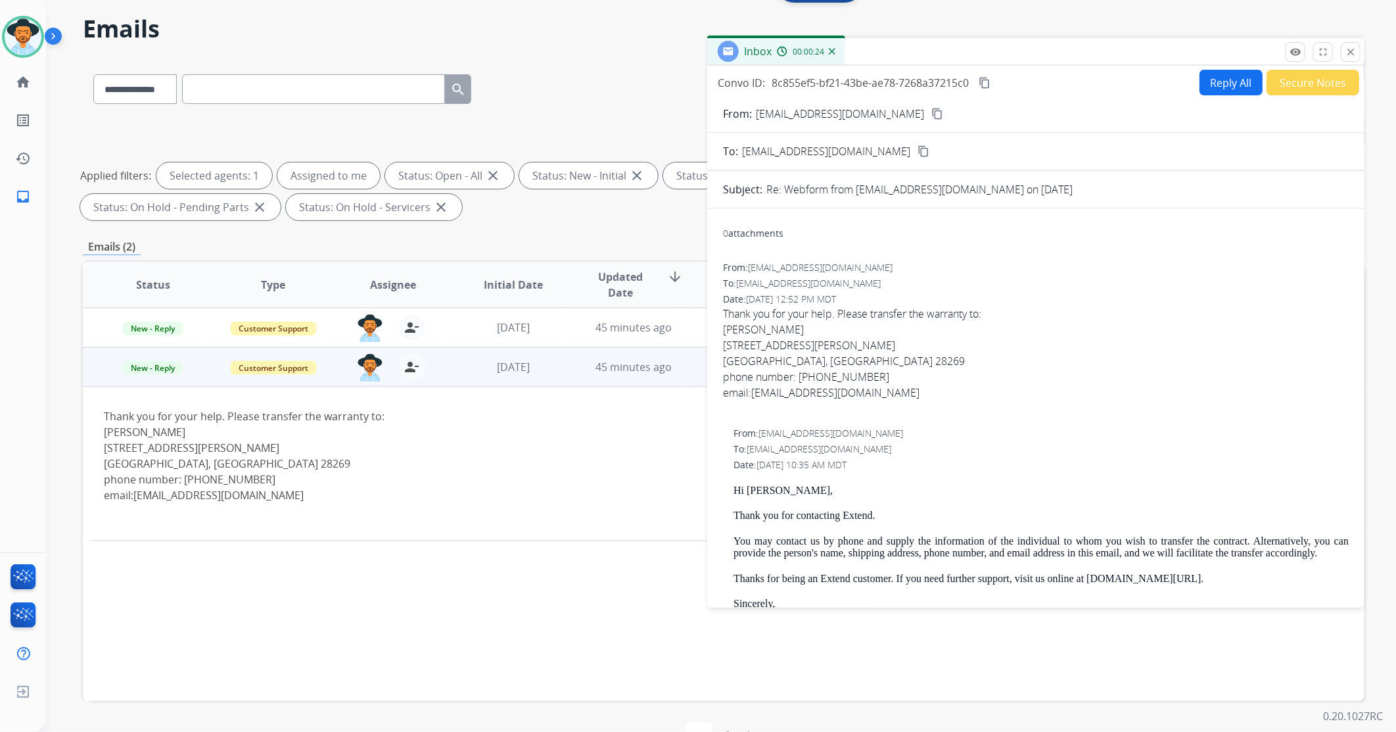
scroll to position [0, 0]
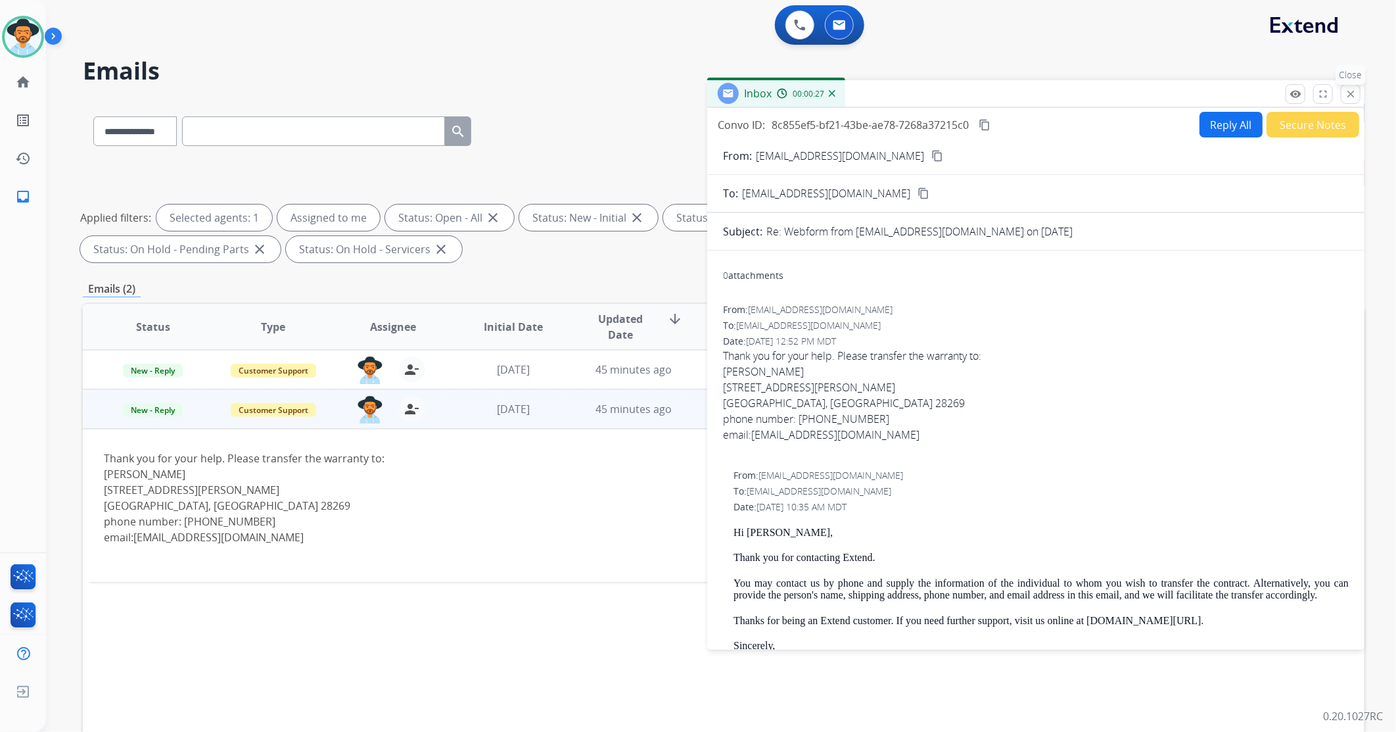
click at [1350, 93] on mat-icon "close" at bounding box center [1351, 94] width 12 height 12
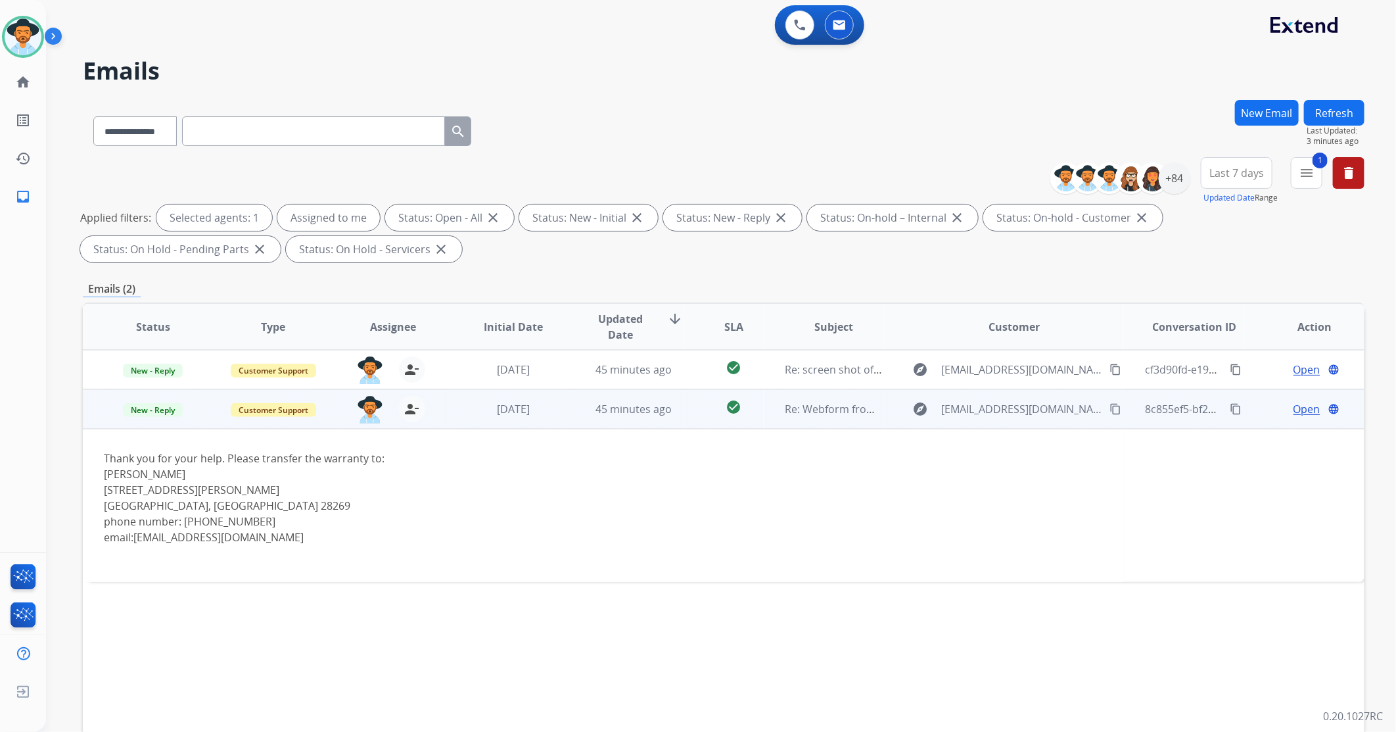
click at [1298, 408] on span "Open" at bounding box center [1307, 409] width 27 height 16
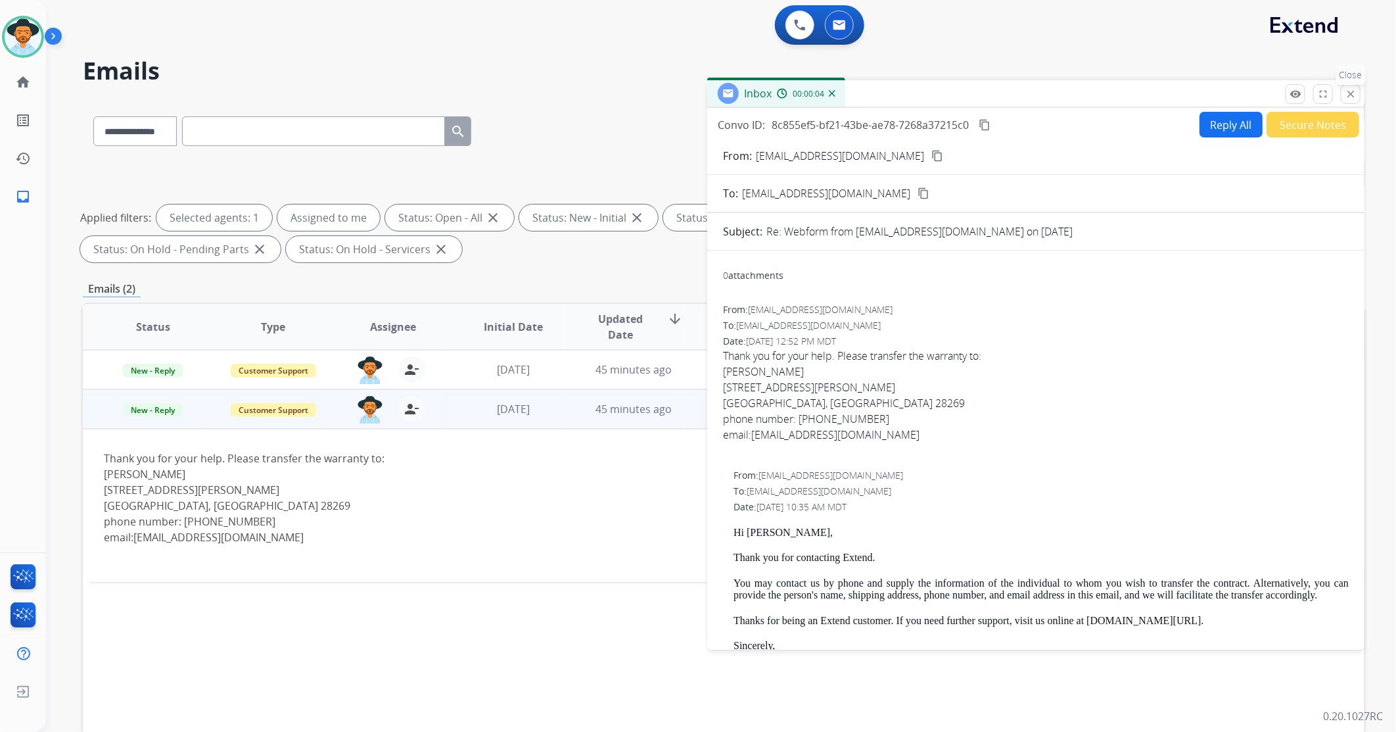
click at [1348, 97] on mat-icon "close" at bounding box center [1351, 94] width 12 height 12
click at [1348, 97] on div "**********" at bounding box center [705, 413] width 1319 height 732
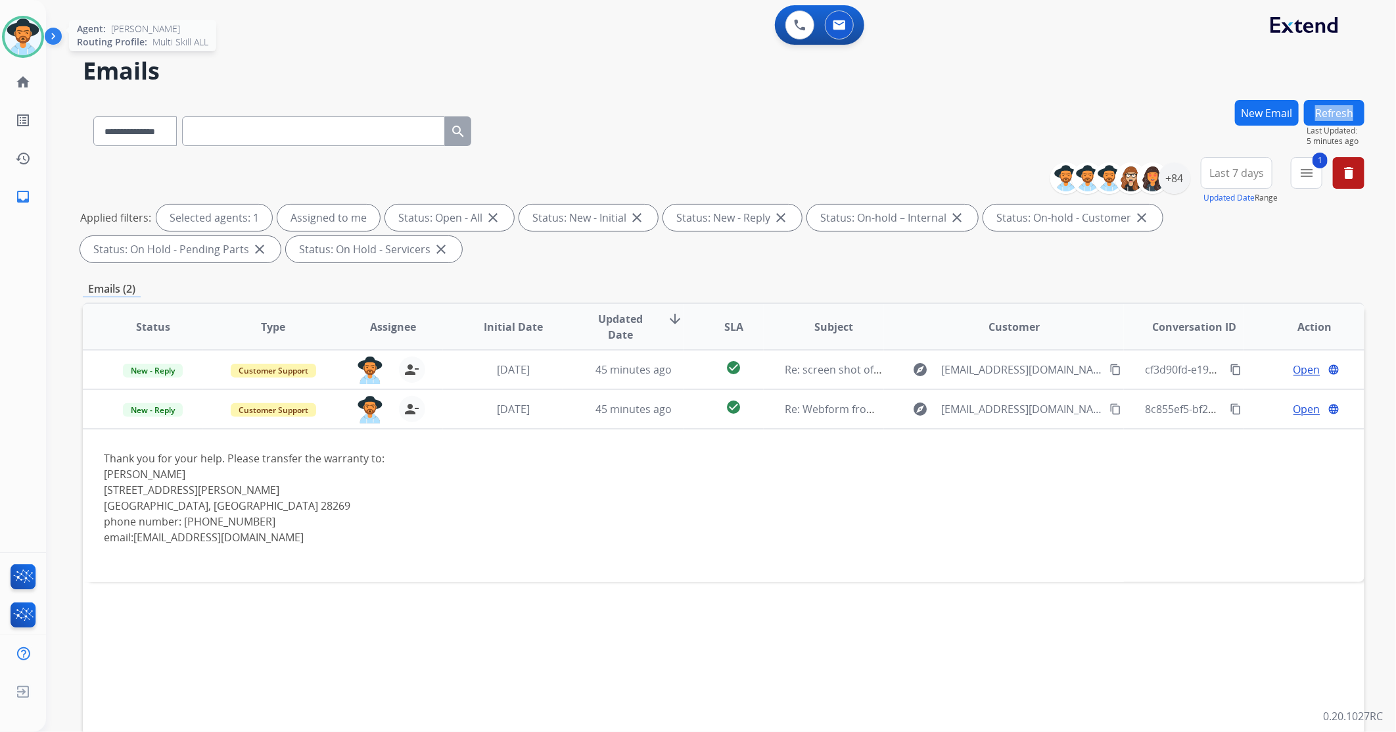
click at [31, 33] on img at bounding box center [23, 36] width 37 height 37
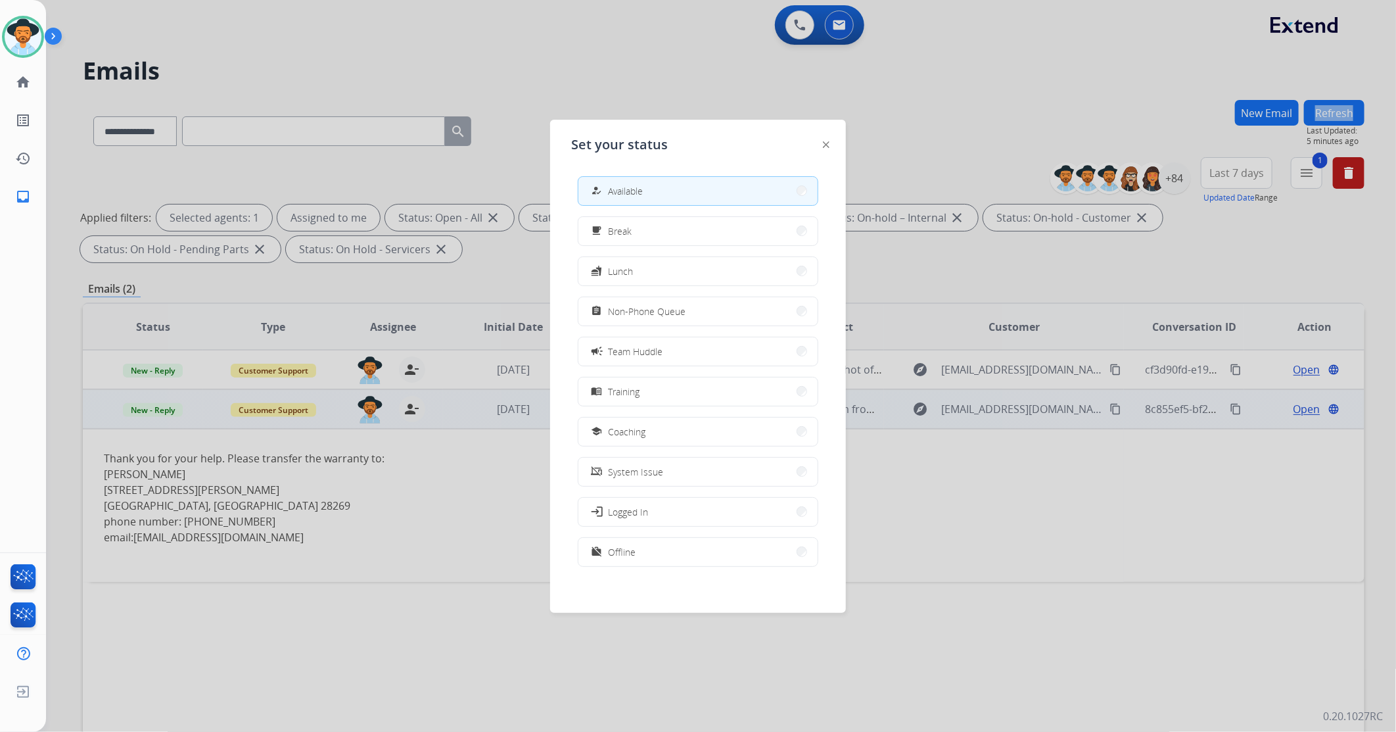
click at [659, 544] on button "work_off Offline" at bounding box center [697, 552] width 239 height 28
